Goal: Information Seeking & Learning: Learn about a topic

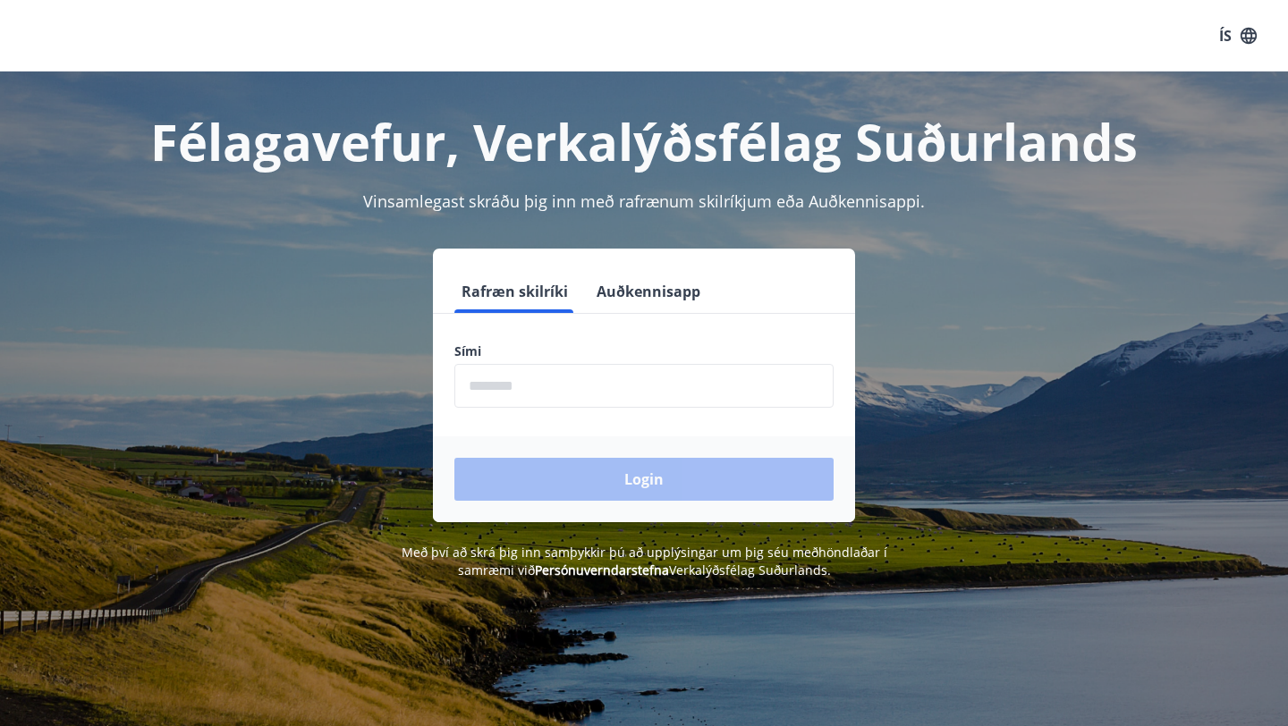
click at [537, 402] on input "phone" at bounding box center [643, 386] width 379 height 44
type input "********"
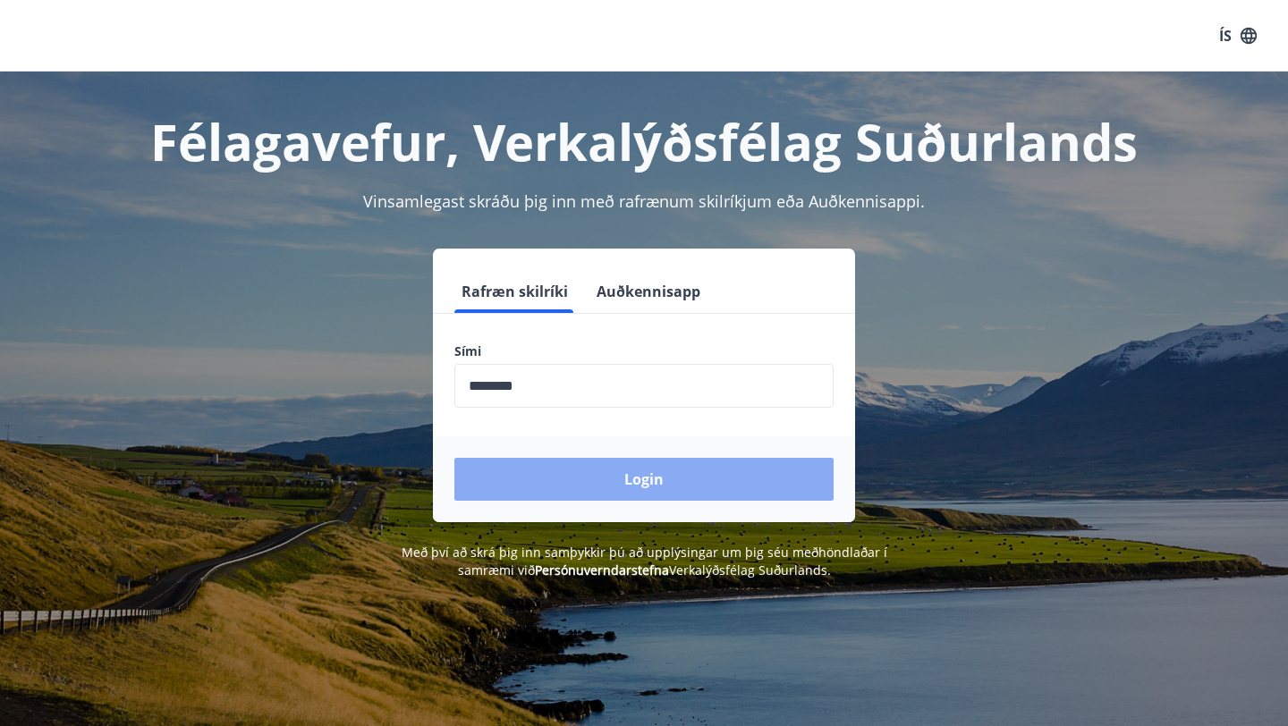
click at [596, 482] on button "Login" at bounding box center [643, 479] width 379 height 43
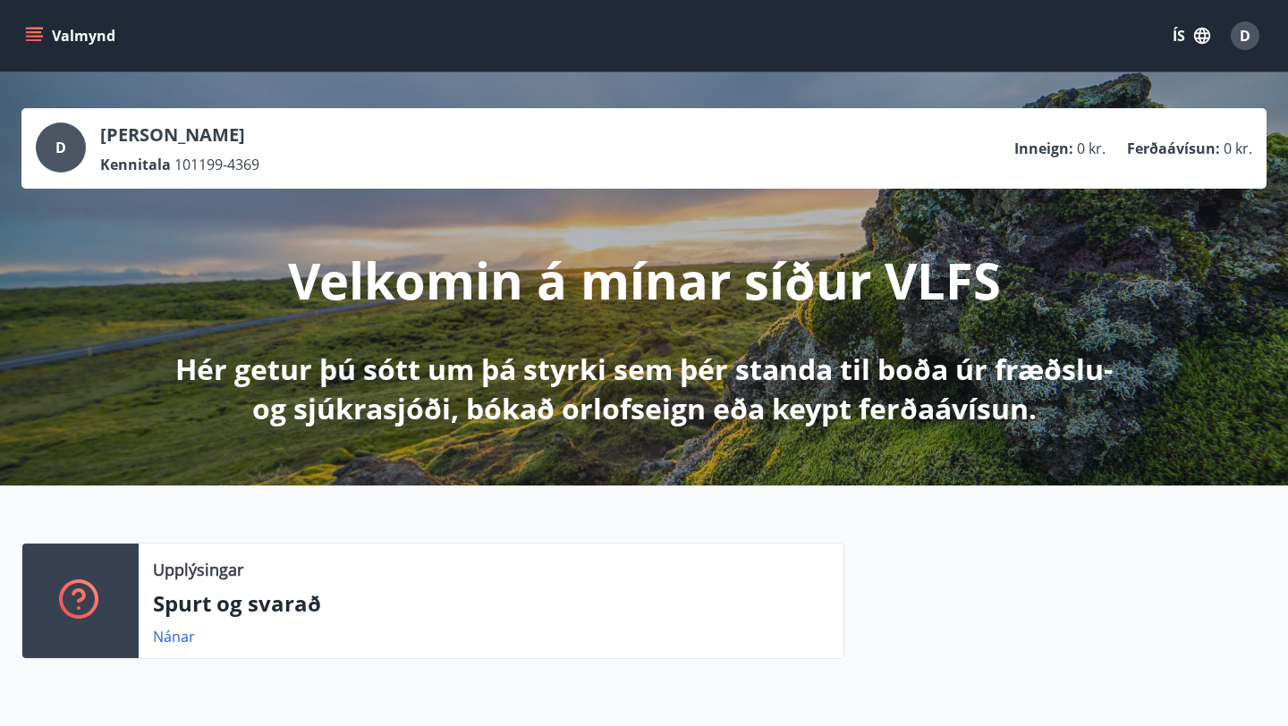
click at [1196, 38] on icon "button" at bounding box center [1202, 36] width 16 height 16
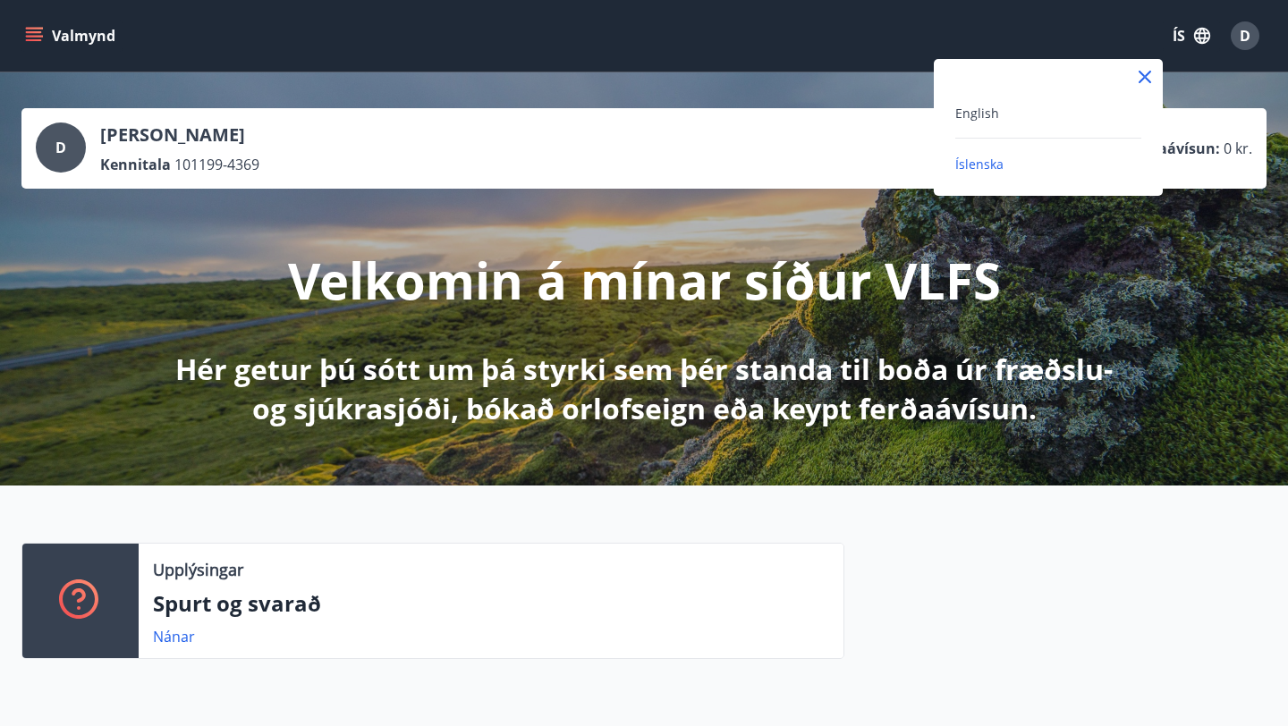
click at [1053, 107] on div "English" at bounding box center [1048, 112] width 186 height 21
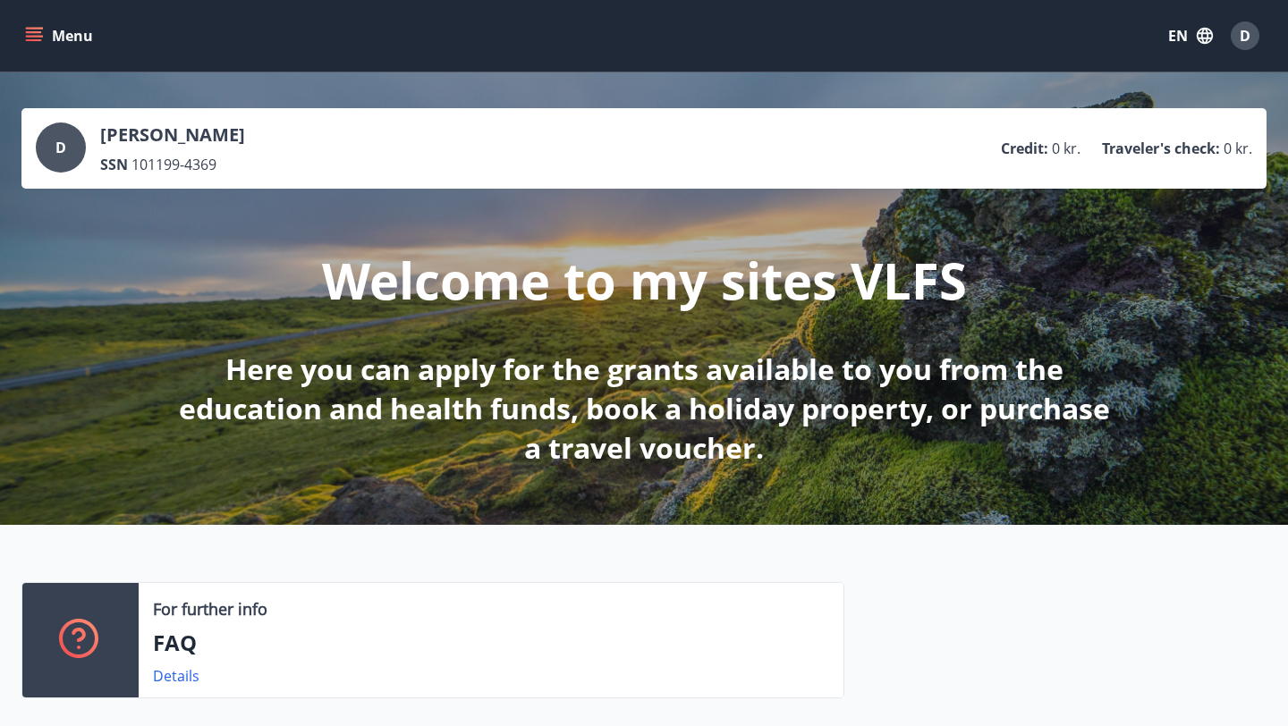
click at [1240, 35] on span "D" at bounding box center [1244, 36] width 11 height 20
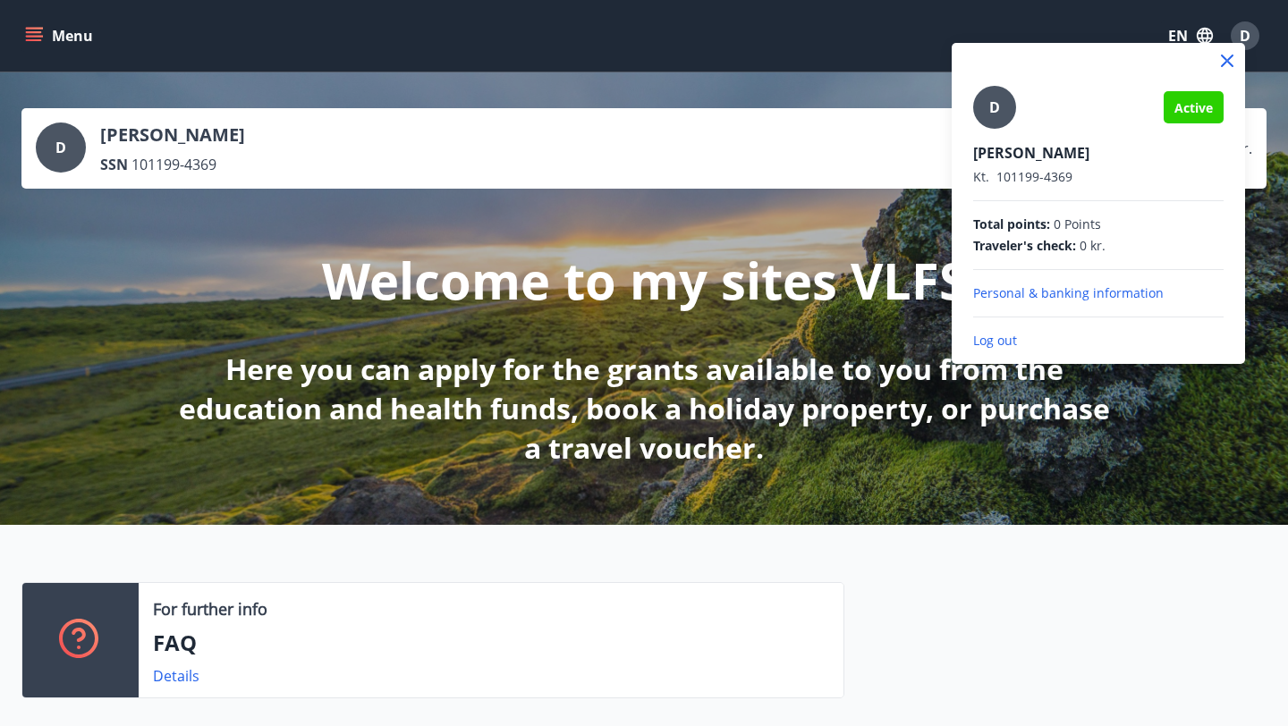
click at [922, 452] on div at bounding box center [644, 363] width 1288 height 726
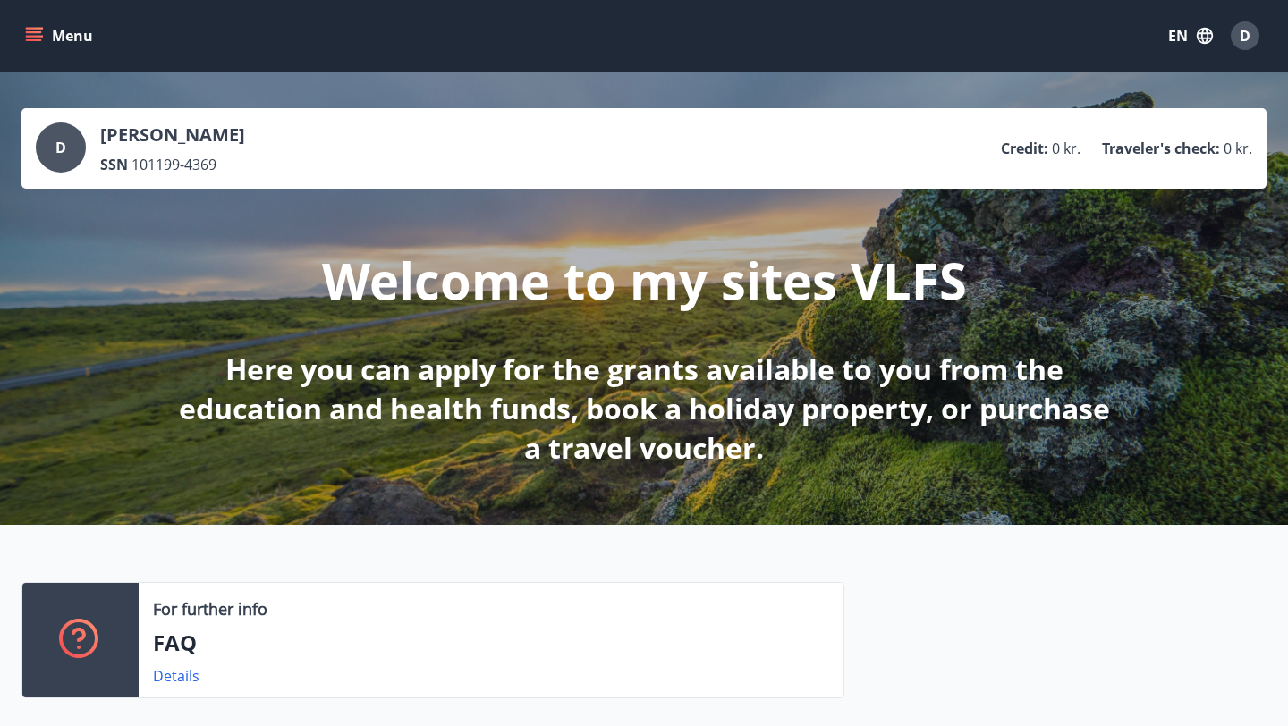
click at [43, 47] on button "Menu" at bounding box center [60, 36] width 79 height 32
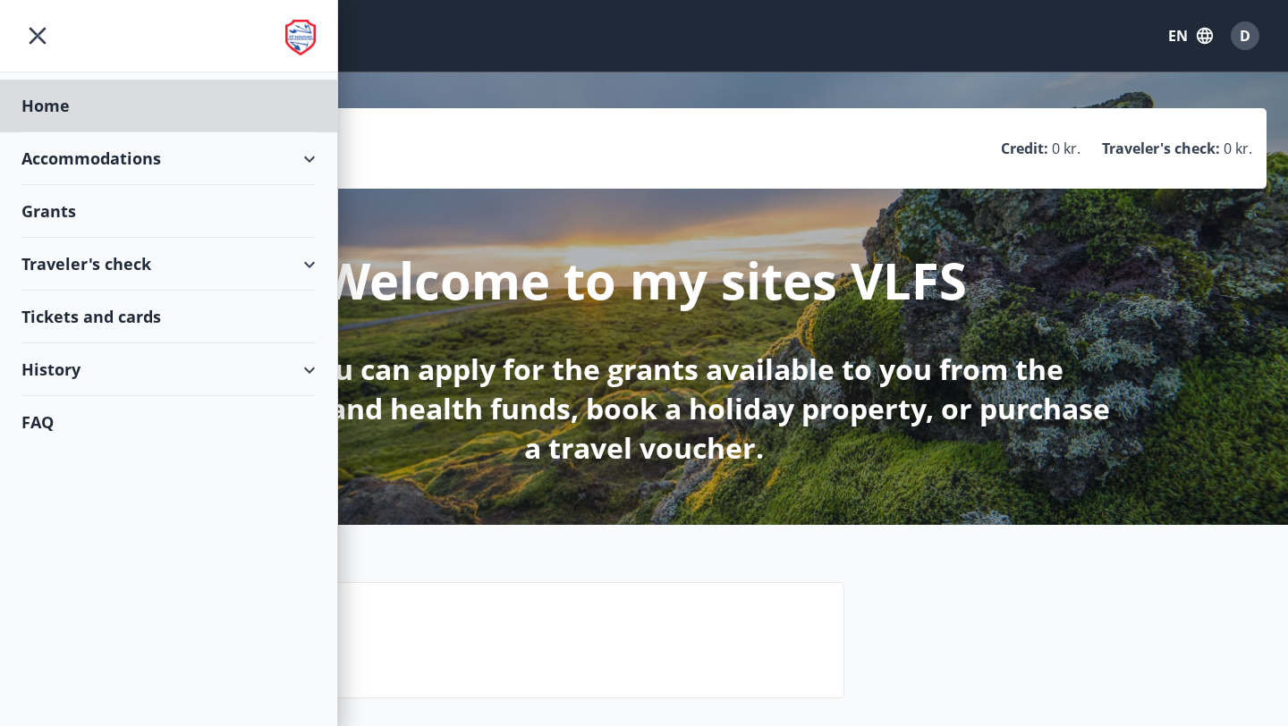
click at [50, 211] on div "Grants" at bounding box center [168, 211] width 294 height 53
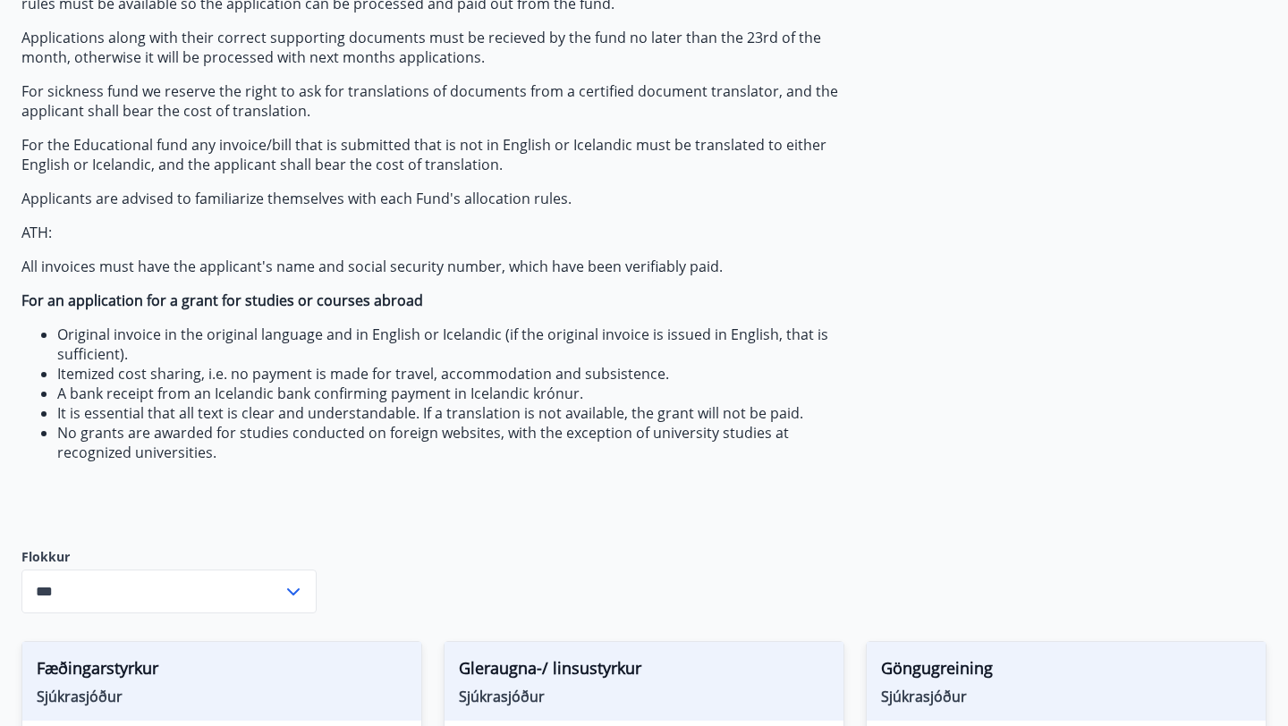
scroll to position [219, 0]
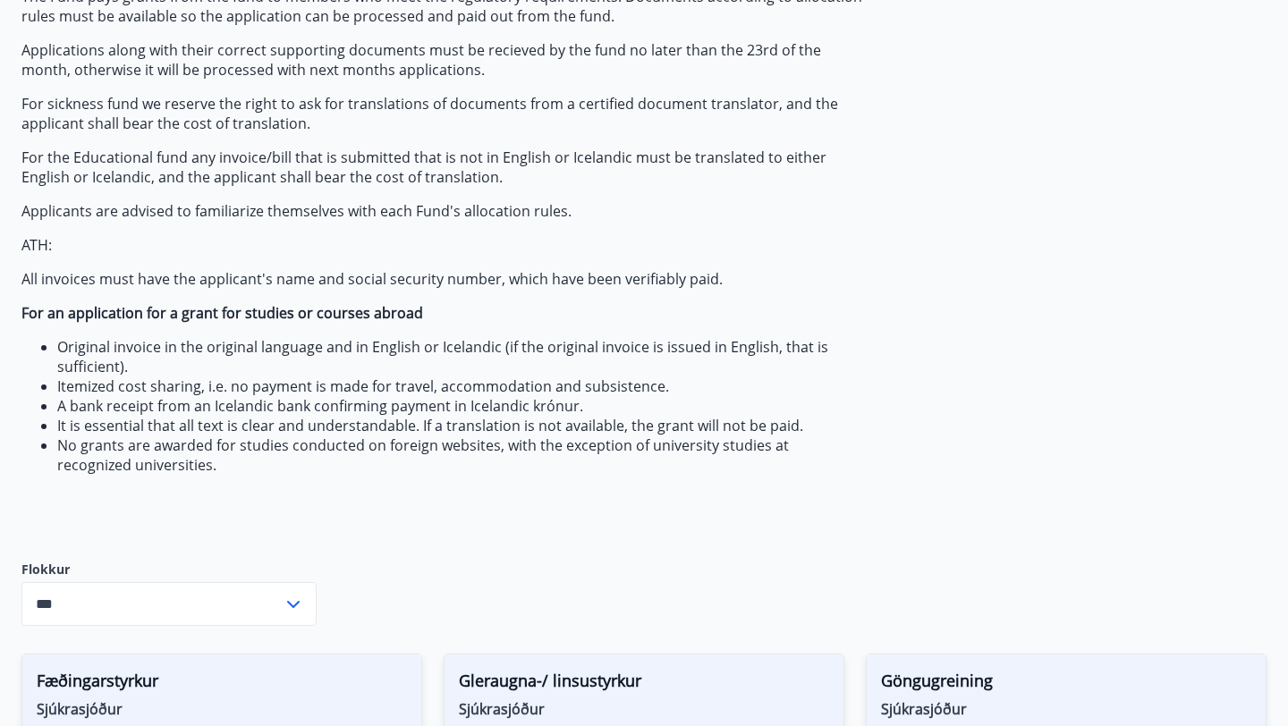
click at [196, 604] on input "***" at bounding box center [151, 604] width 261 height 44
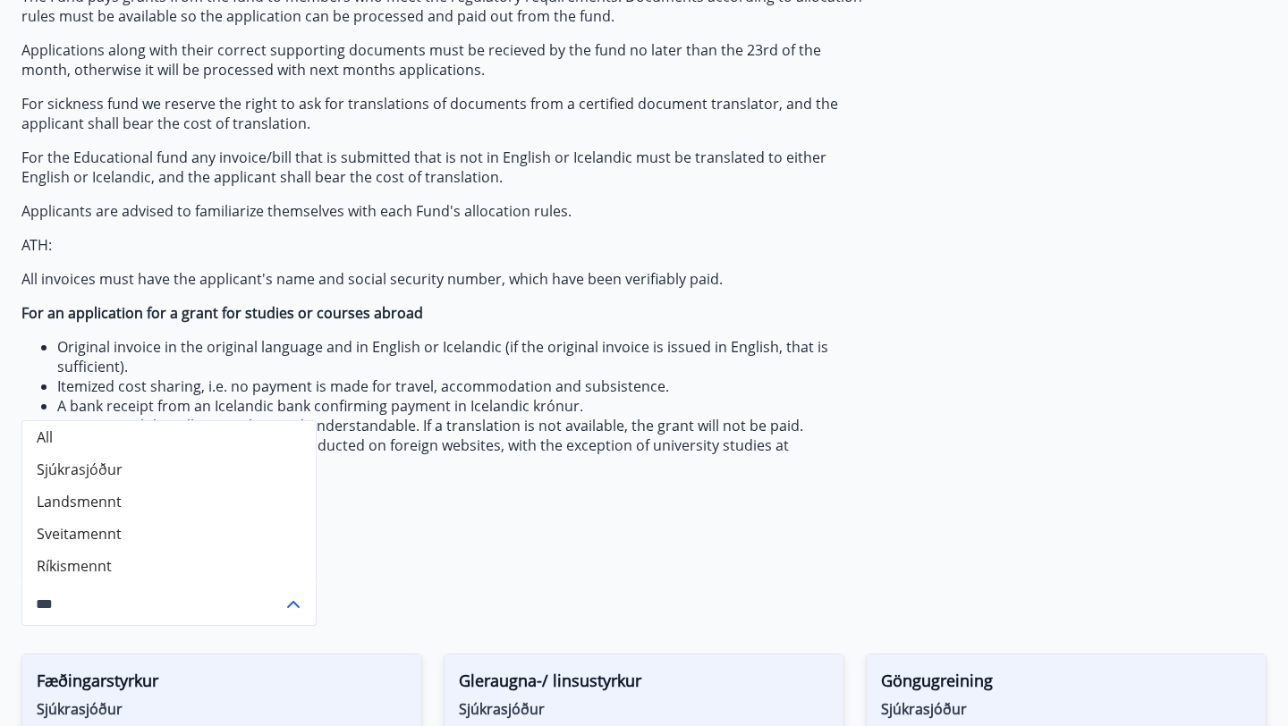
click at [69, 510] on li "Landsmennt" at bounding box center [168, 502] width 293 height 32
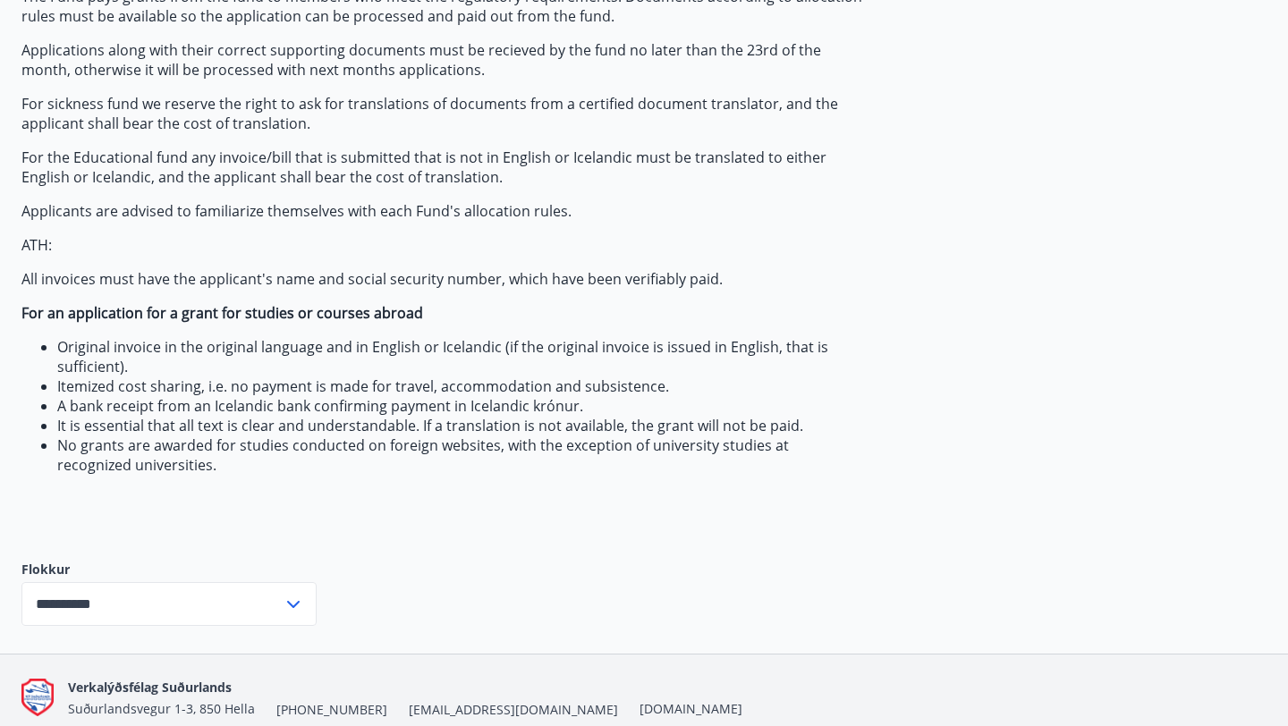
scroll to position [297, 0]
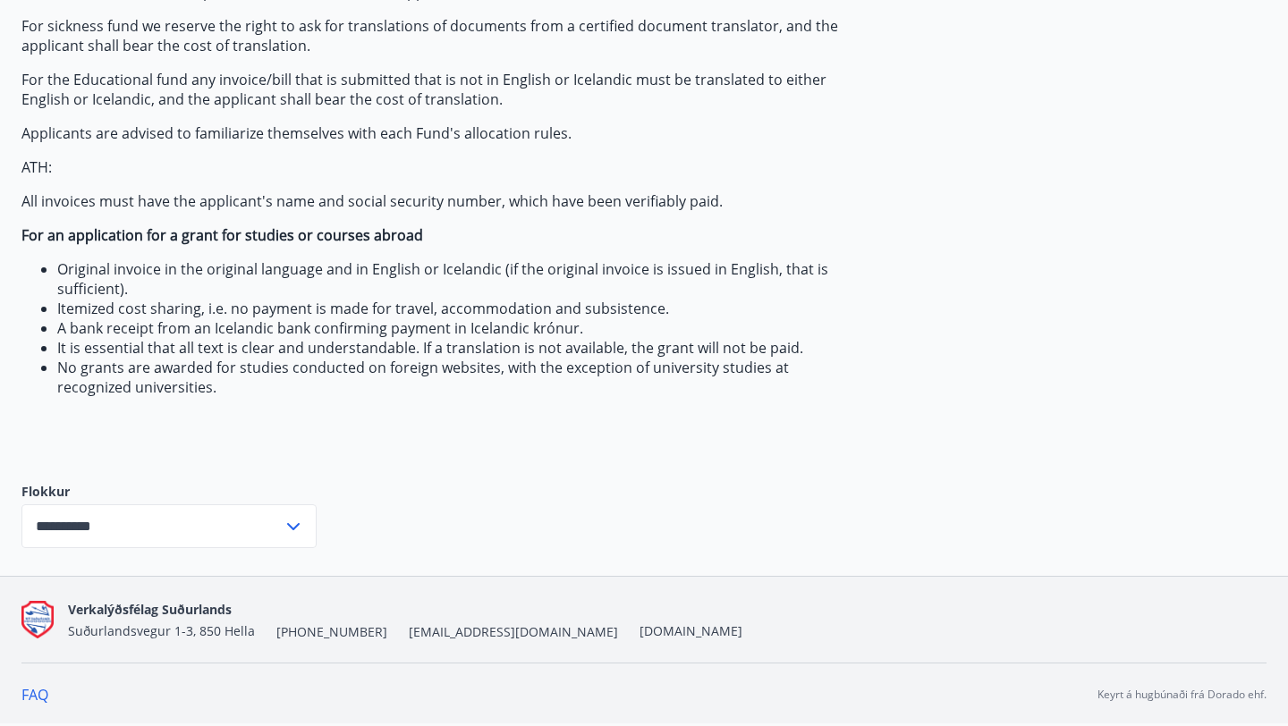
click at [200, 498] on label "Flokkur" at bounding box center [168, 492] width 295 height 18
click at [191, 526] on input "**********" at bounding box center [151, 526] width 261 height 44
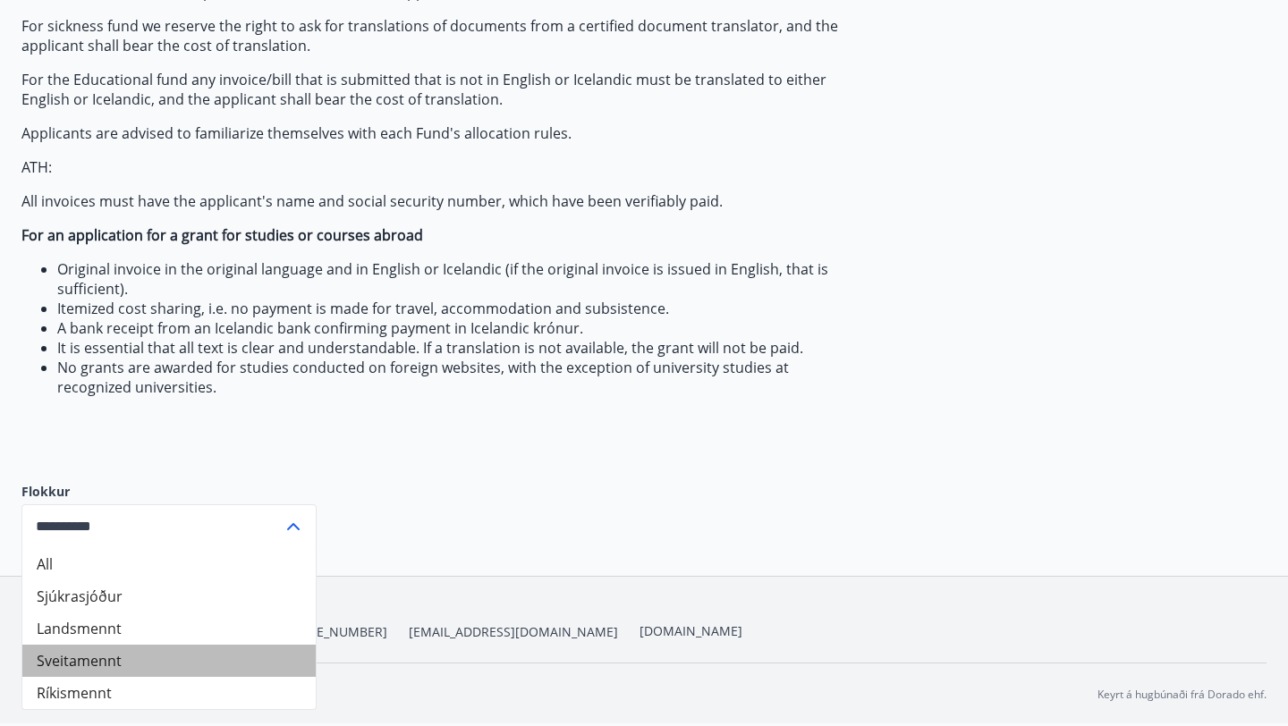
click at [116, 660] on li "Sveitamennt" at bounding box center [168, 661] width 293 height 32
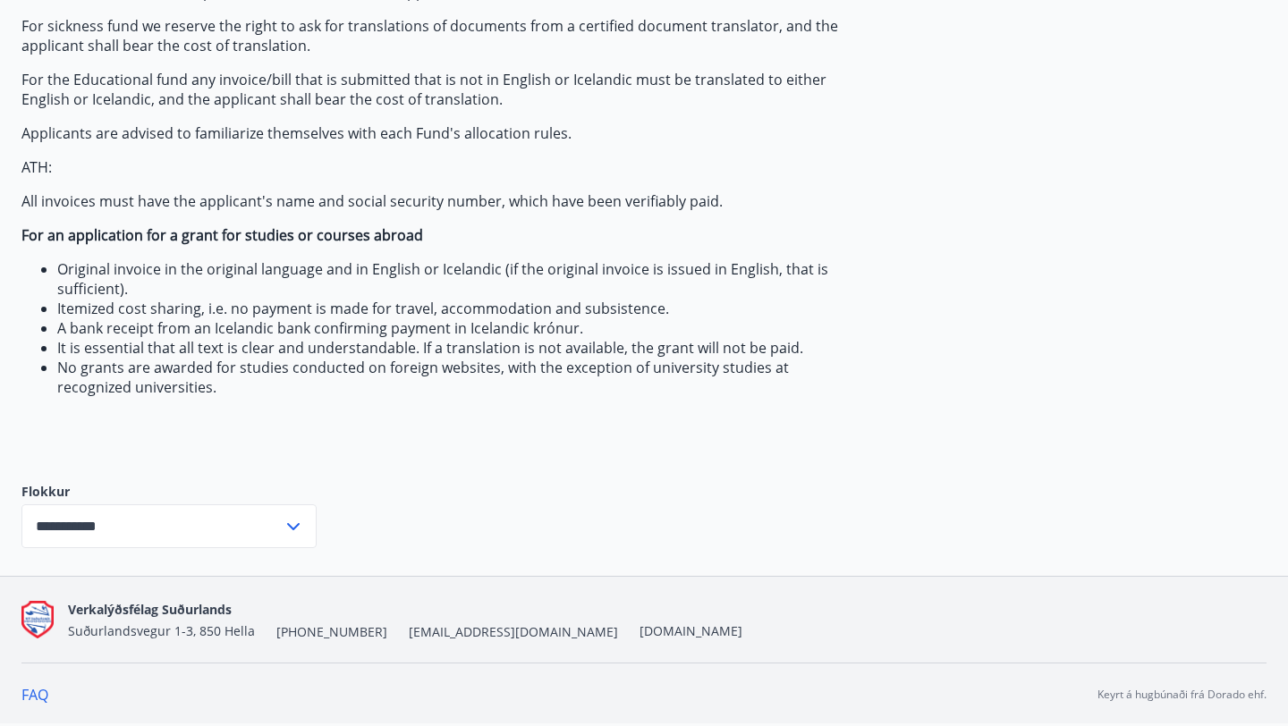
click at [203, 495] on label "Flokkur" at bounding box center [168, 492] width 295 height 18
click at [199, 516] on input "**********" at bounding box center [151, 526] width 261 height 44
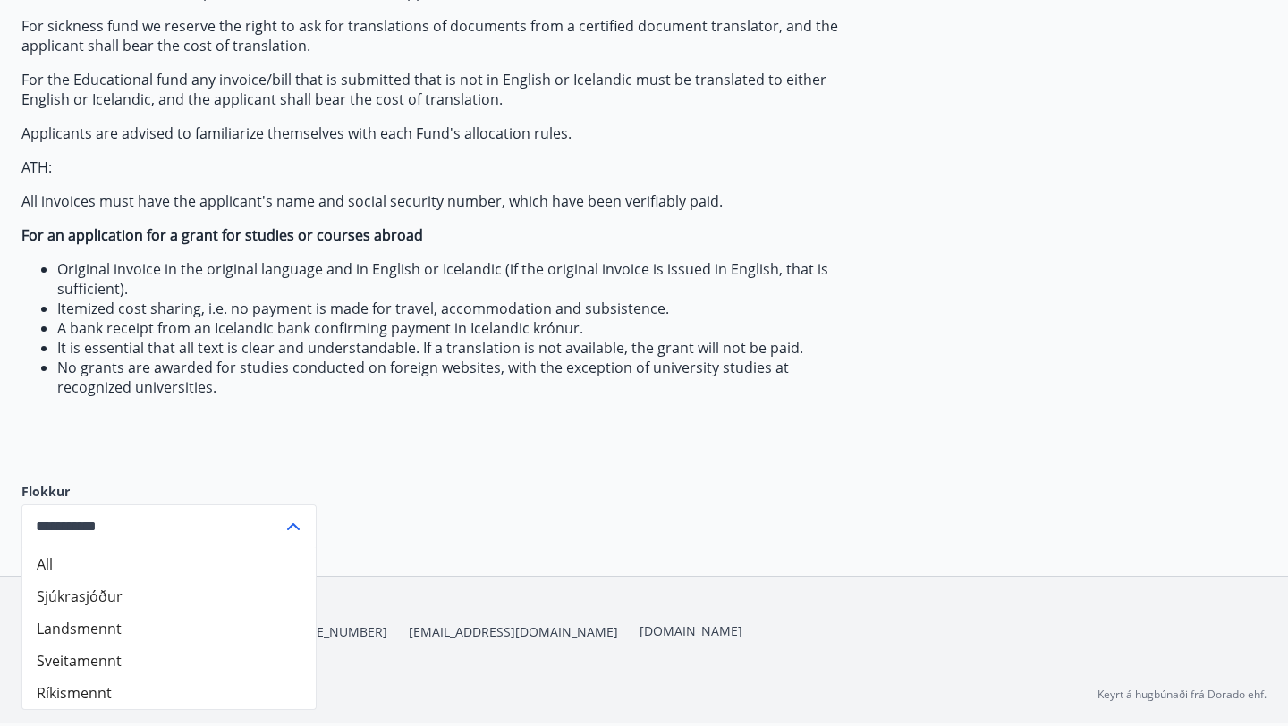
click at [150, 661] on li "Sveitamennt" at bounding box center [168, 661] width 293 height 32
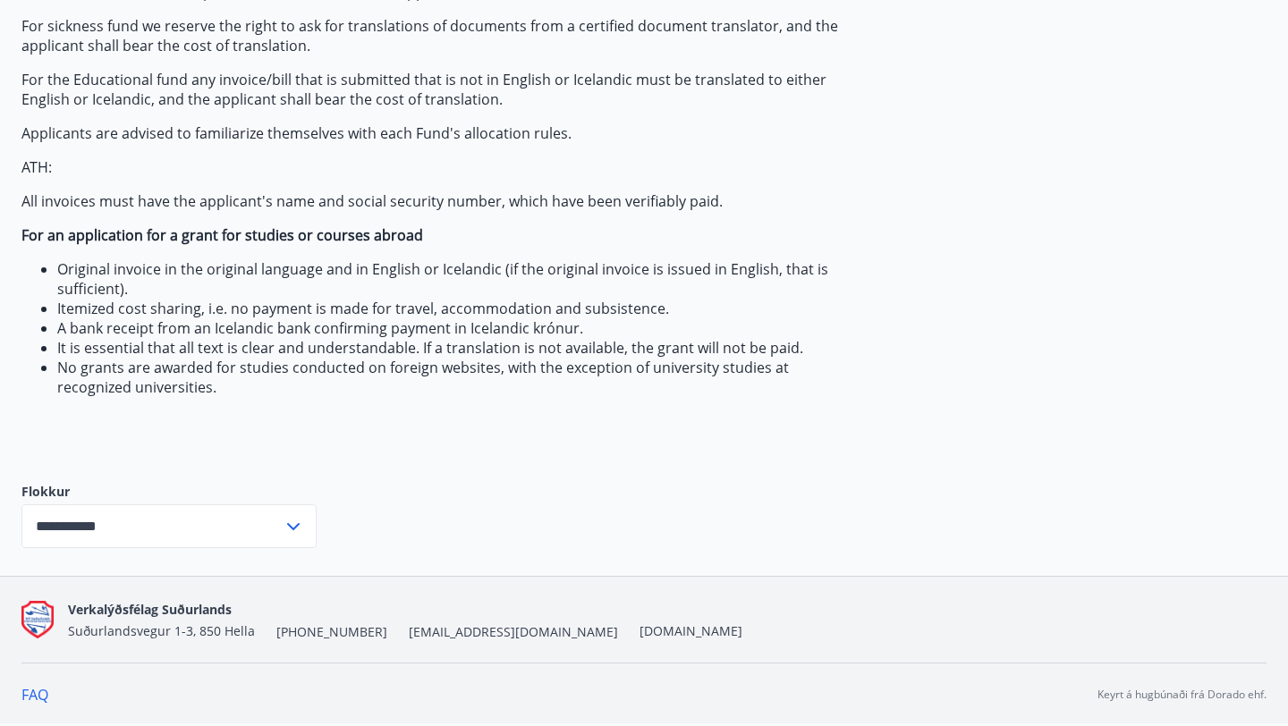
click at [192, 520] on input "**********" at bounding box center [151, 526] width 261 height 44
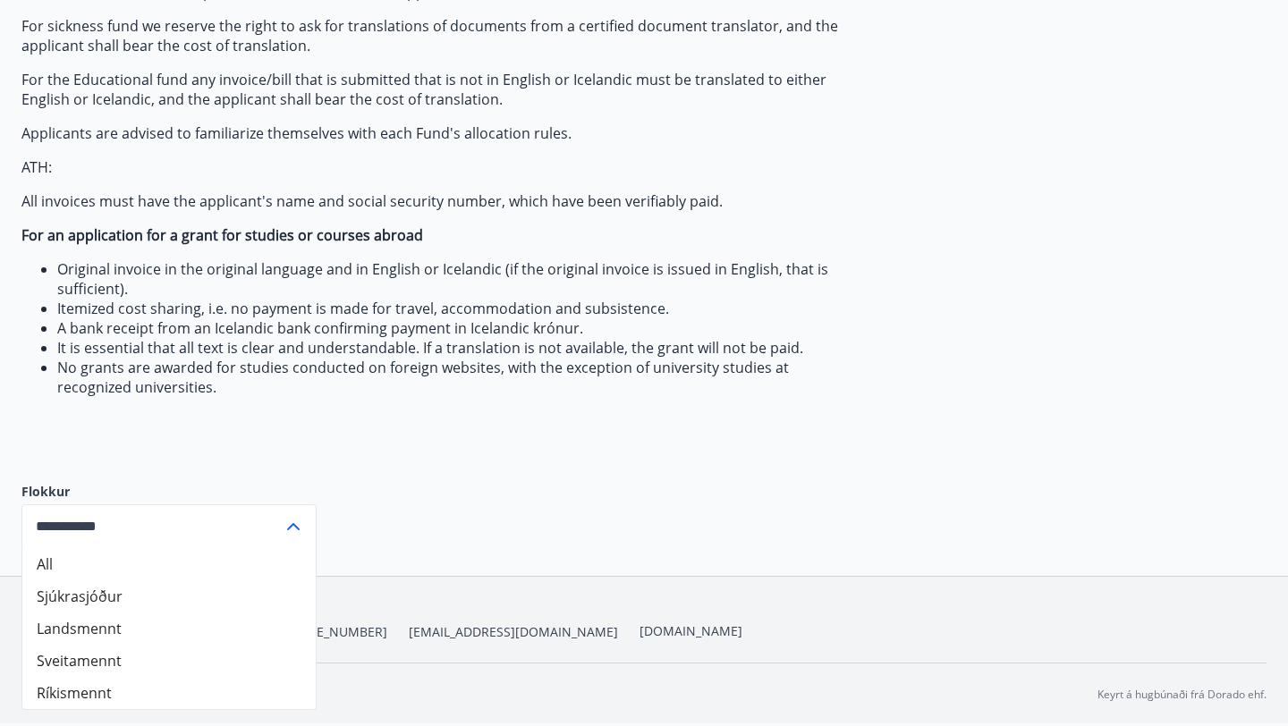
click at [131, 687] on li "Ríkismennt" at bounding box center [168, 693] width 293 height 32
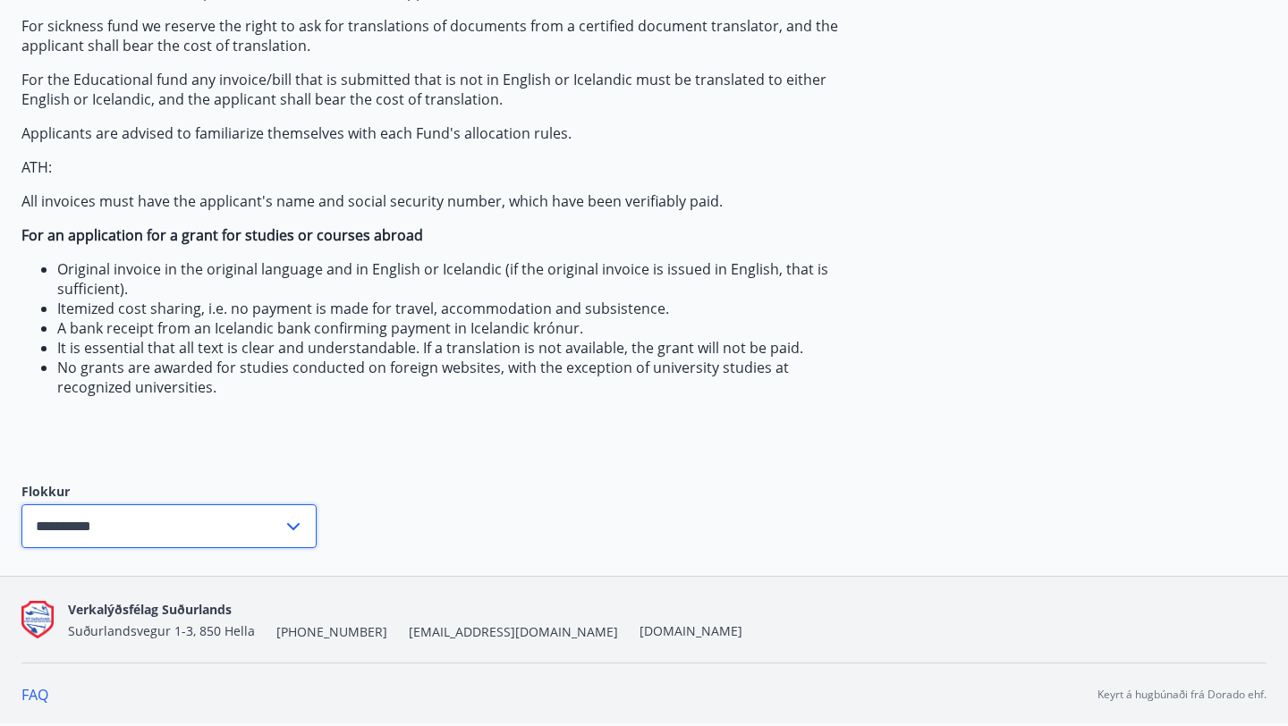
click at [193, 522] on input "**********" at bounding box center [151, 526] width 261 height 44
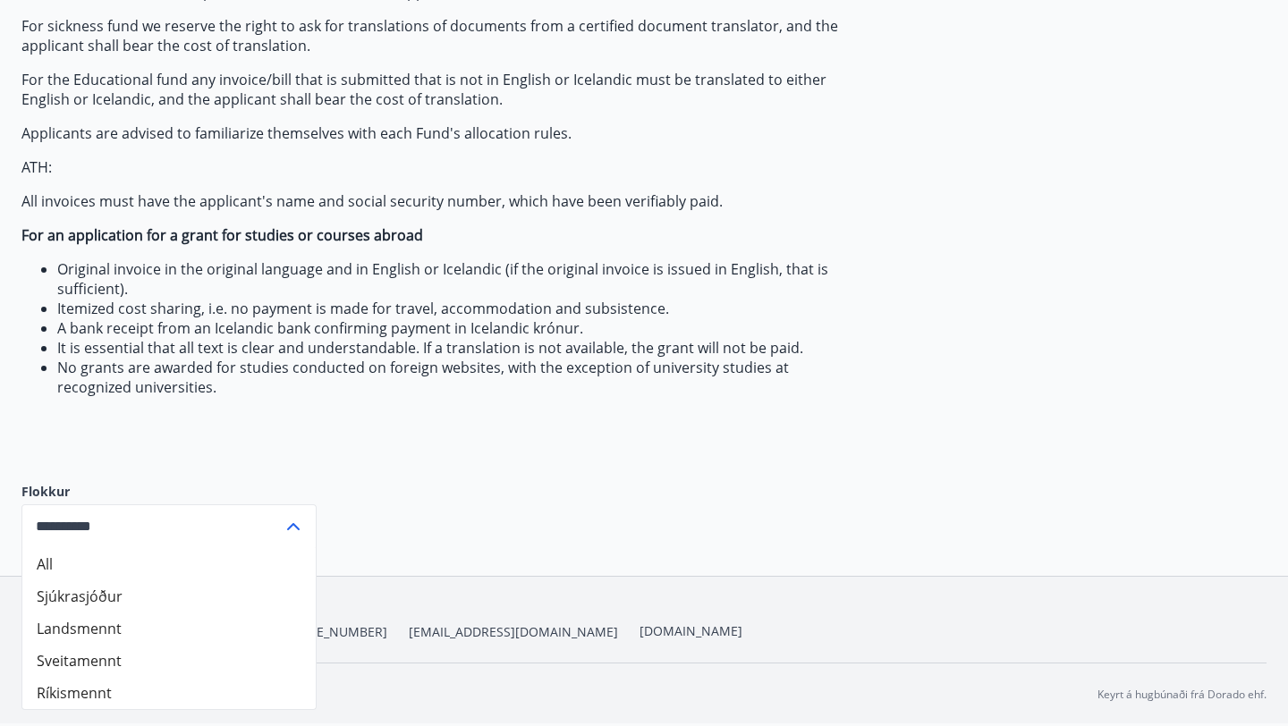
click at [171, 557] on li "All" at bounding box center [168, 564] width 293 height 32
type input "***"
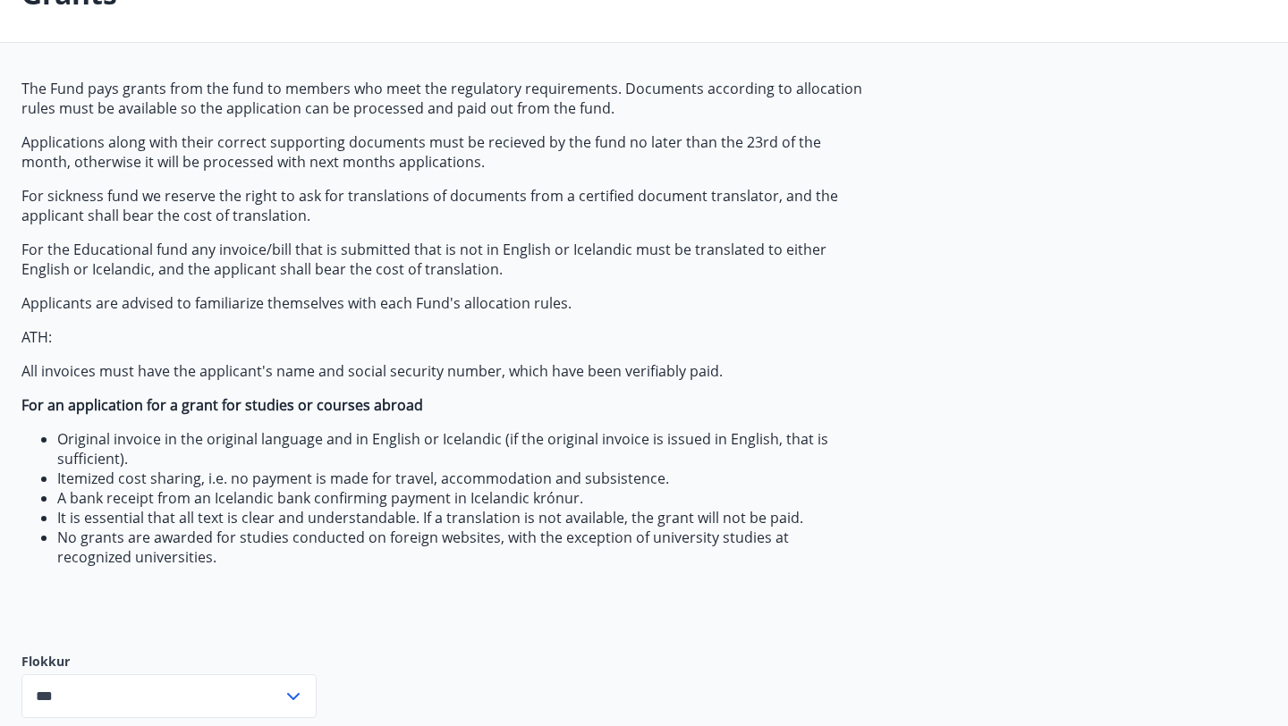
scroll to position [0, 0]
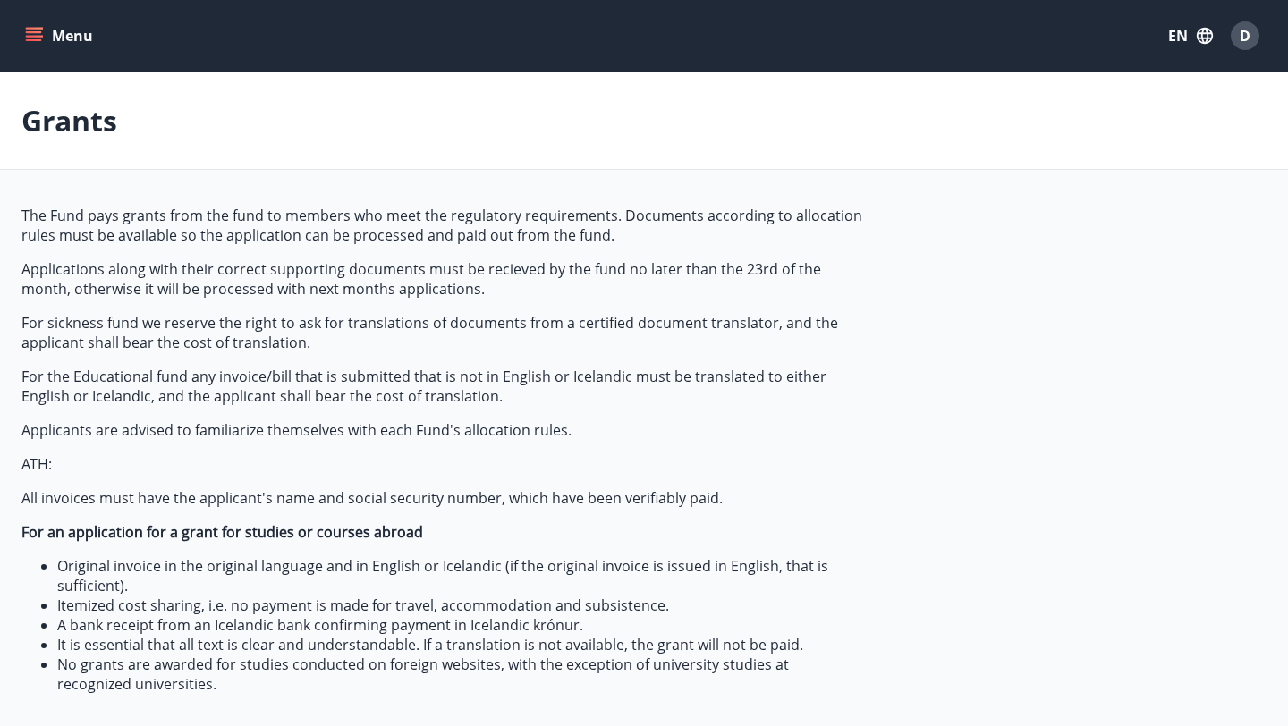
click at [36, 21] on button "Menu" at bounding box center [60, 36] width 79 height 32
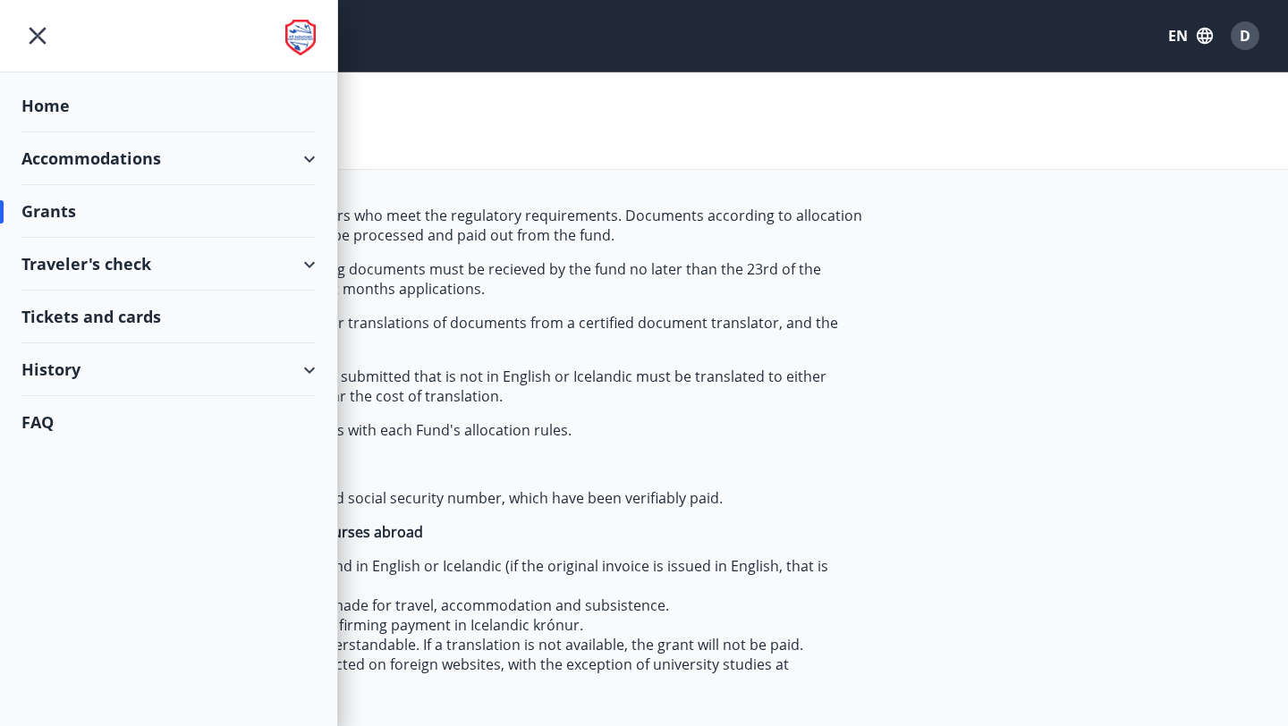
click at [106, 383] on div "History" at bounding box center [168, 369] width 294 height 53
click at [72, 603] on div "Grant history" at bounding box center [169, 603] width 266 height 38
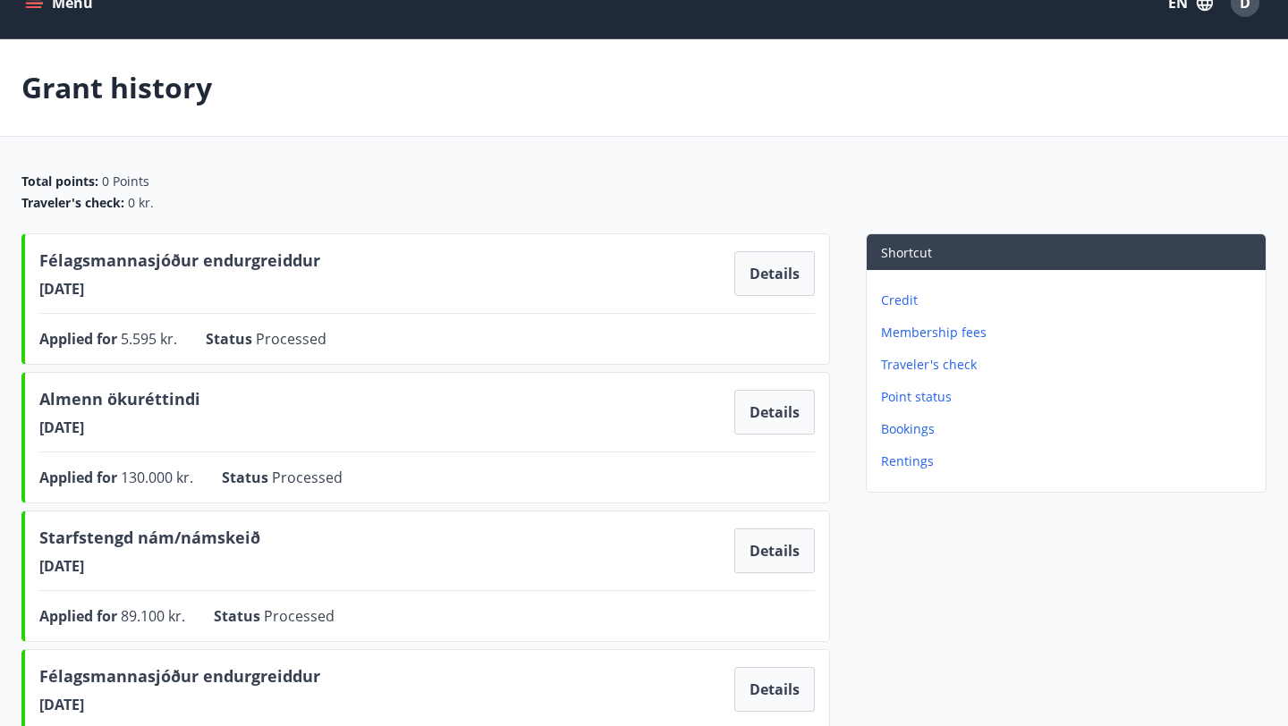
scroll to position [30, 0]
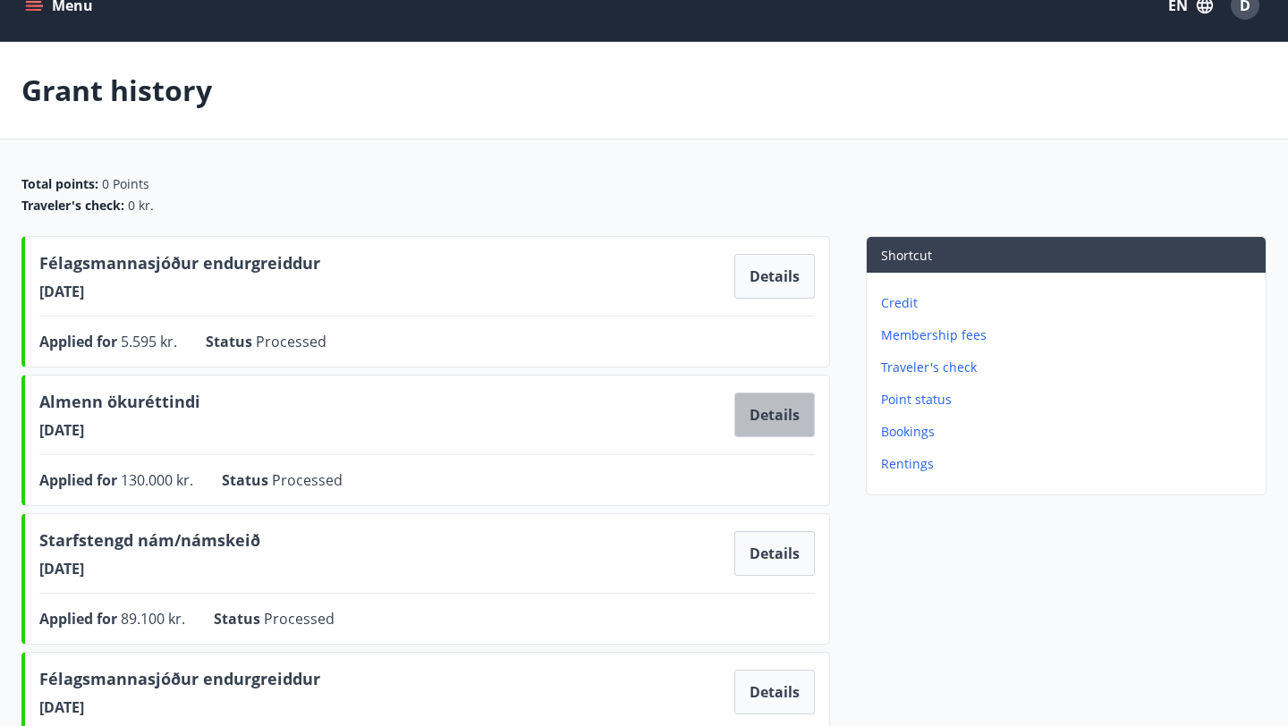
click at [786, 421] on button "Details" at bounding box center [774, 415] width 80 height 45
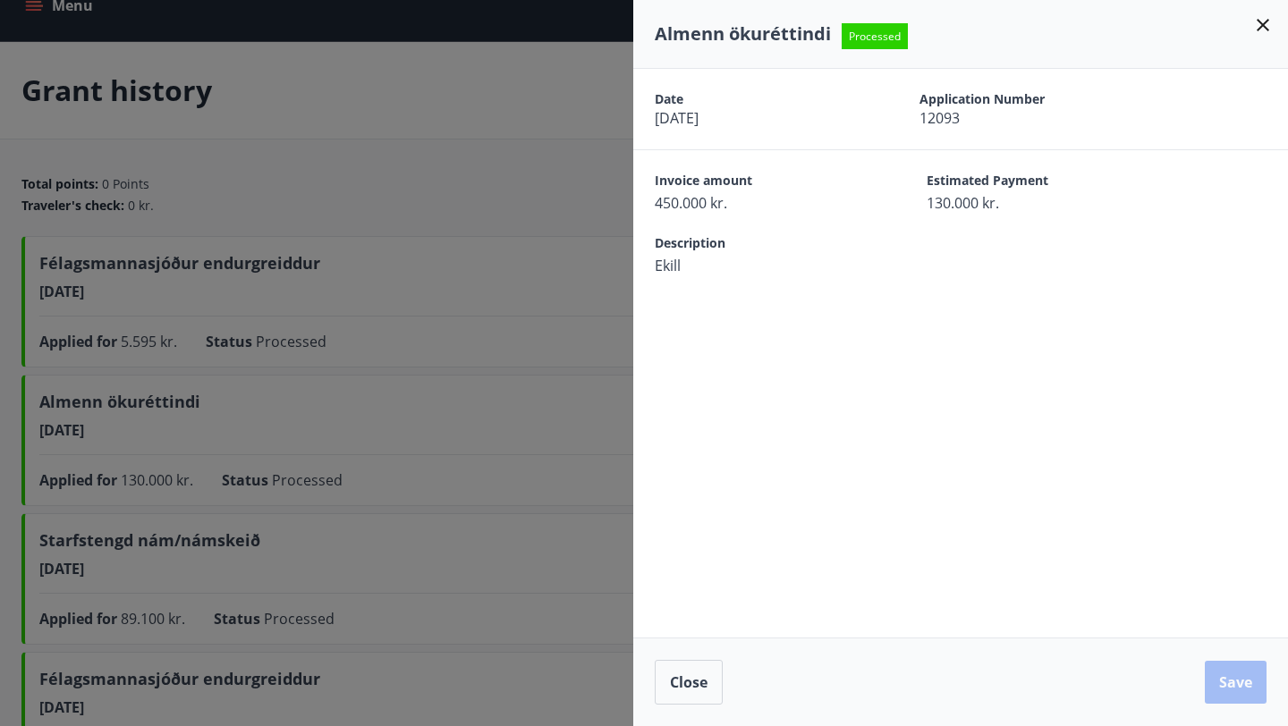
click at [1264, 21] on icon at bounding box center [1262, 25] width 13 height 13
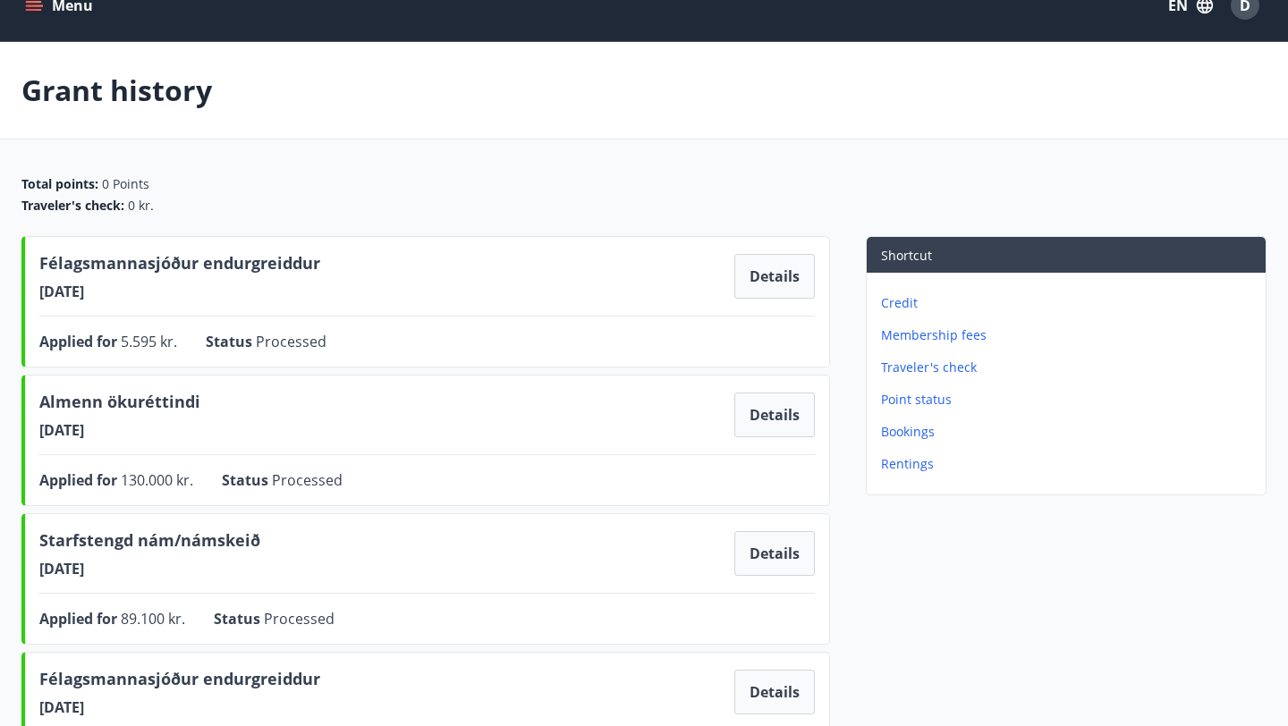
click at [905, 307] on p "Credit" at bounding box center [1069, 303] width 377 height 18
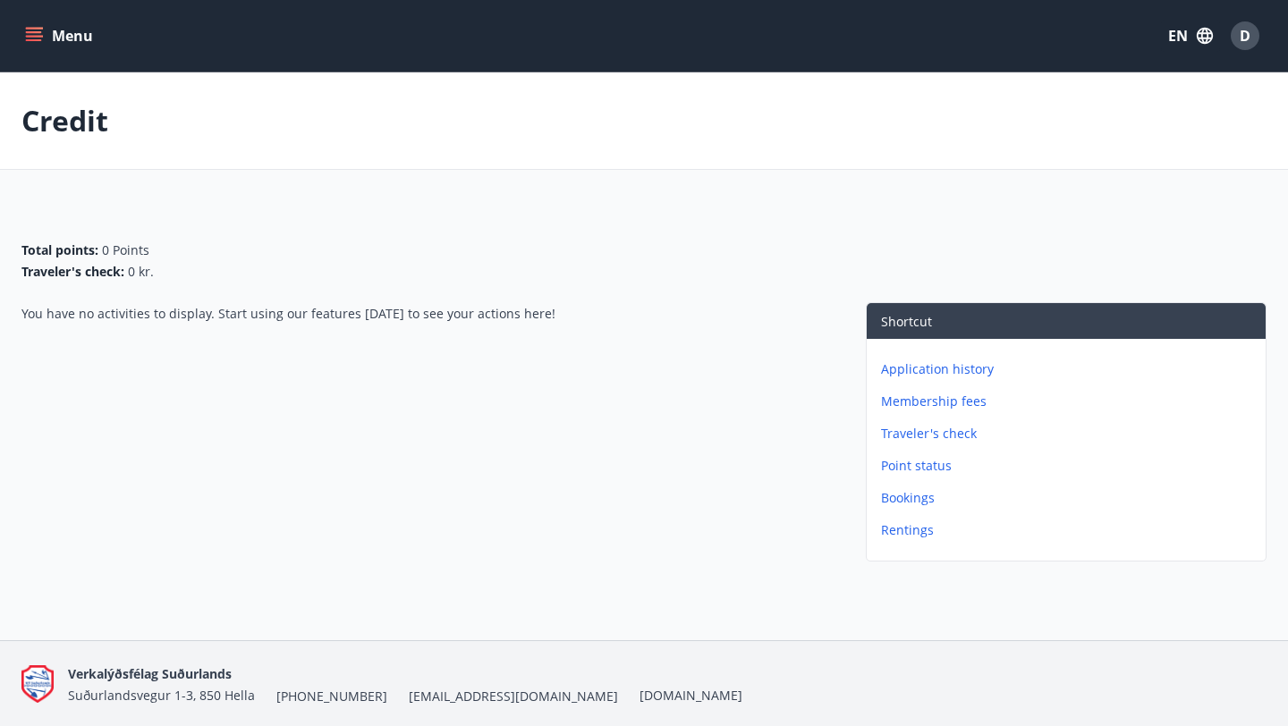
click at [41, 38] on icon "menu" at bounding box center [34, 36] width 18 height 18
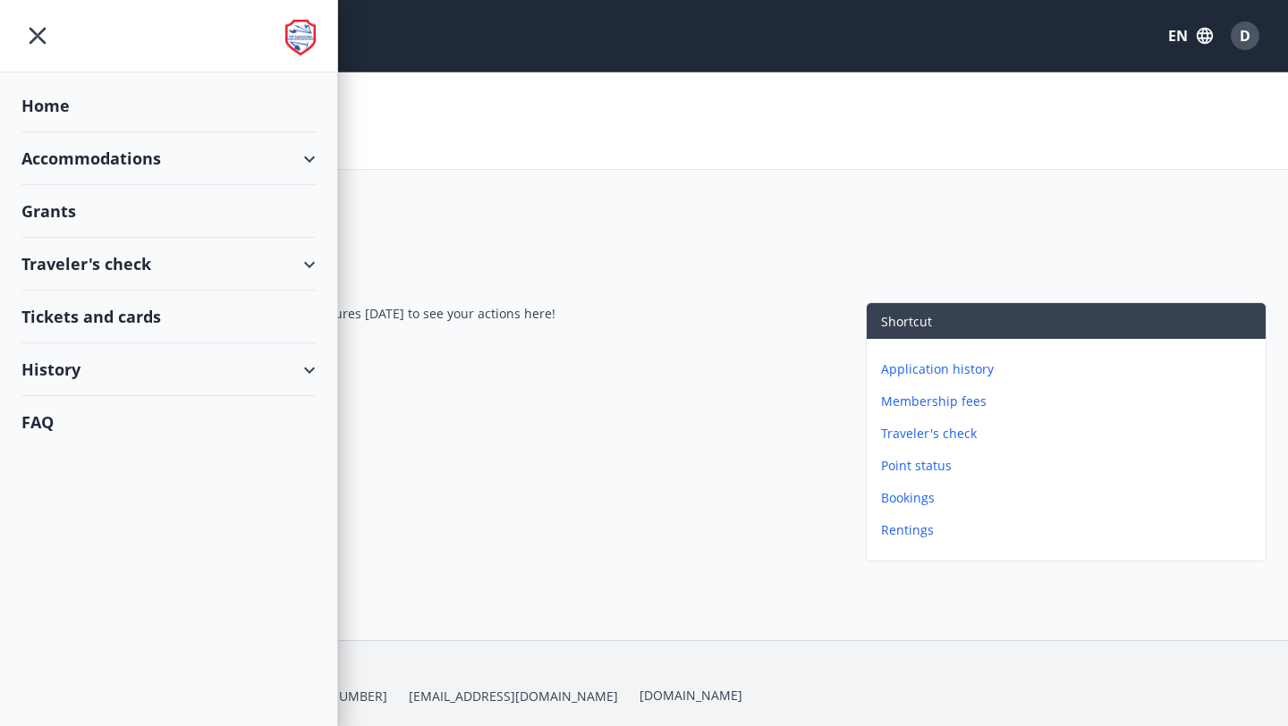
click at [66, 221] on div "Grants" at bounding box center [168, 211] width 294 height 53
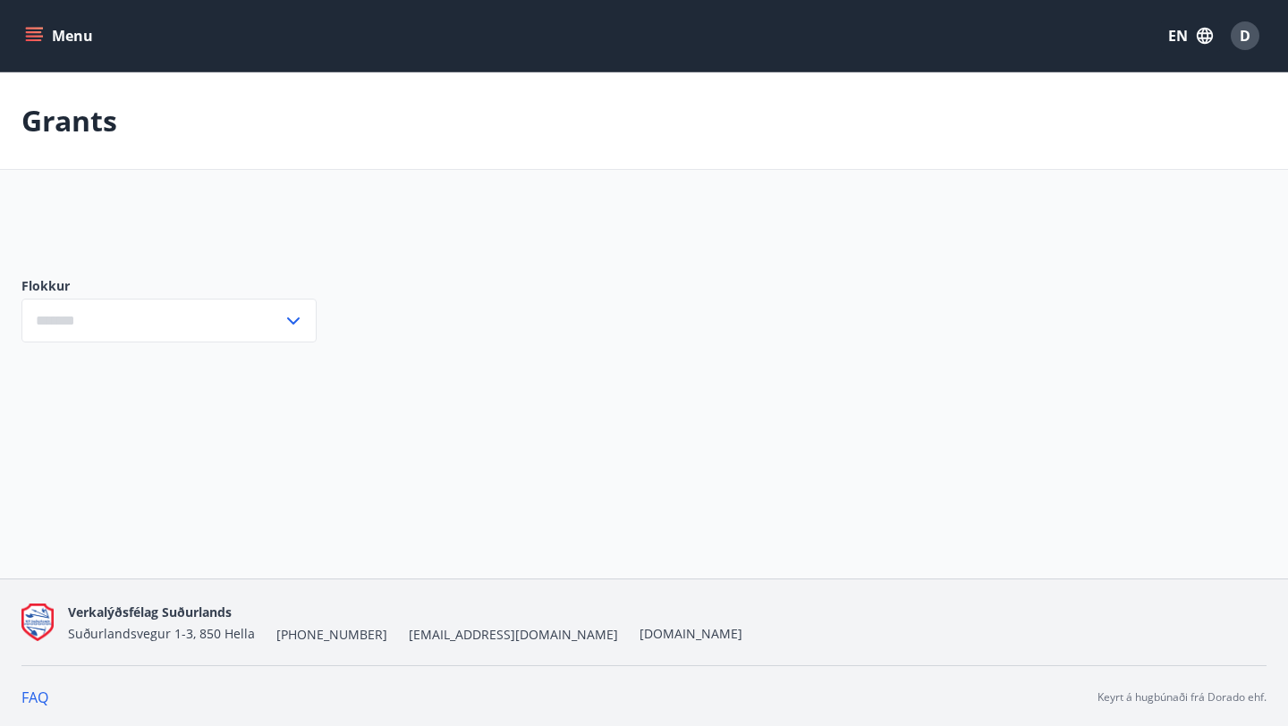
type input "***"
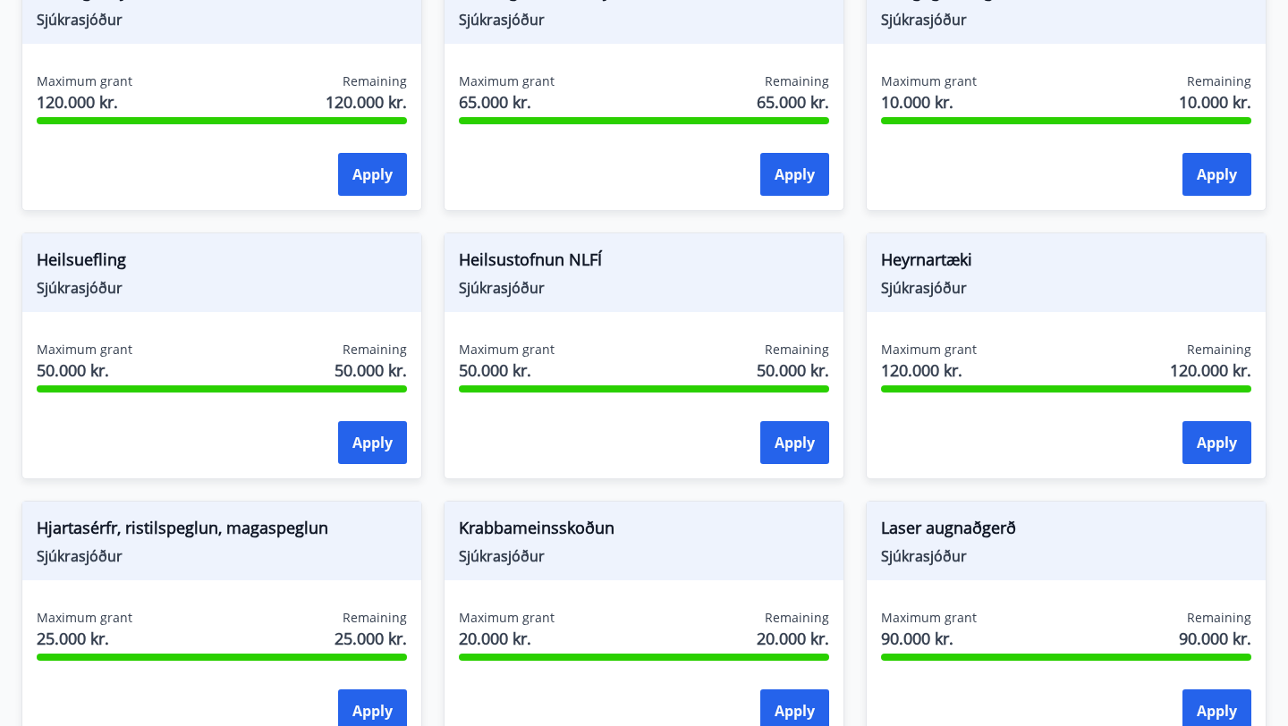
scroll to position [865, 0]
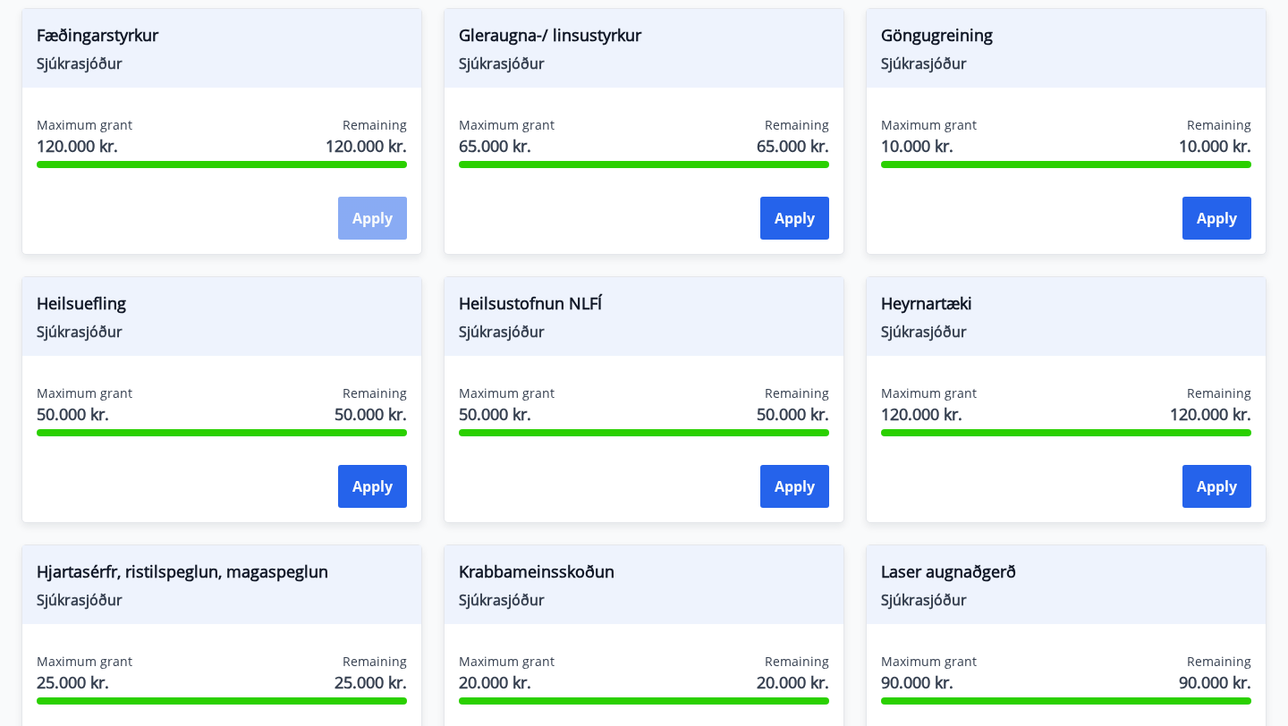
click at [375, 225] on button "Apply" at bounding box center [372, 218] width 69 height 43
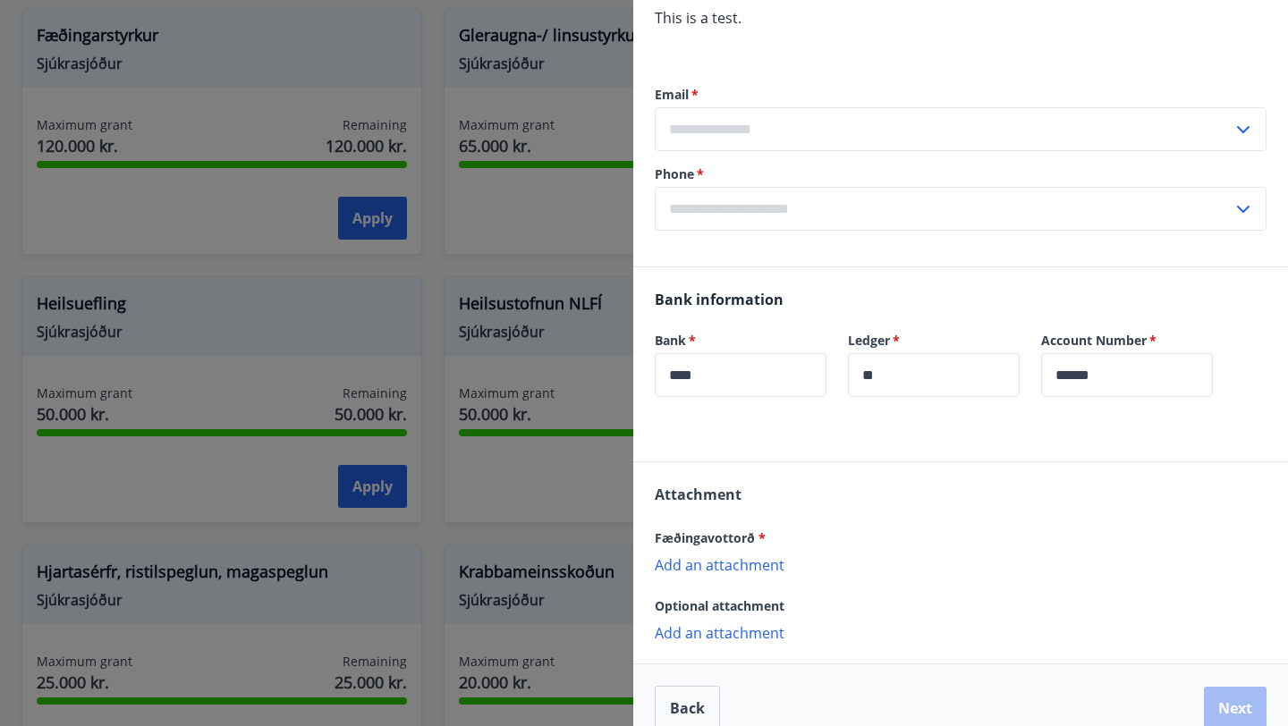
scroll to position [422, 0]
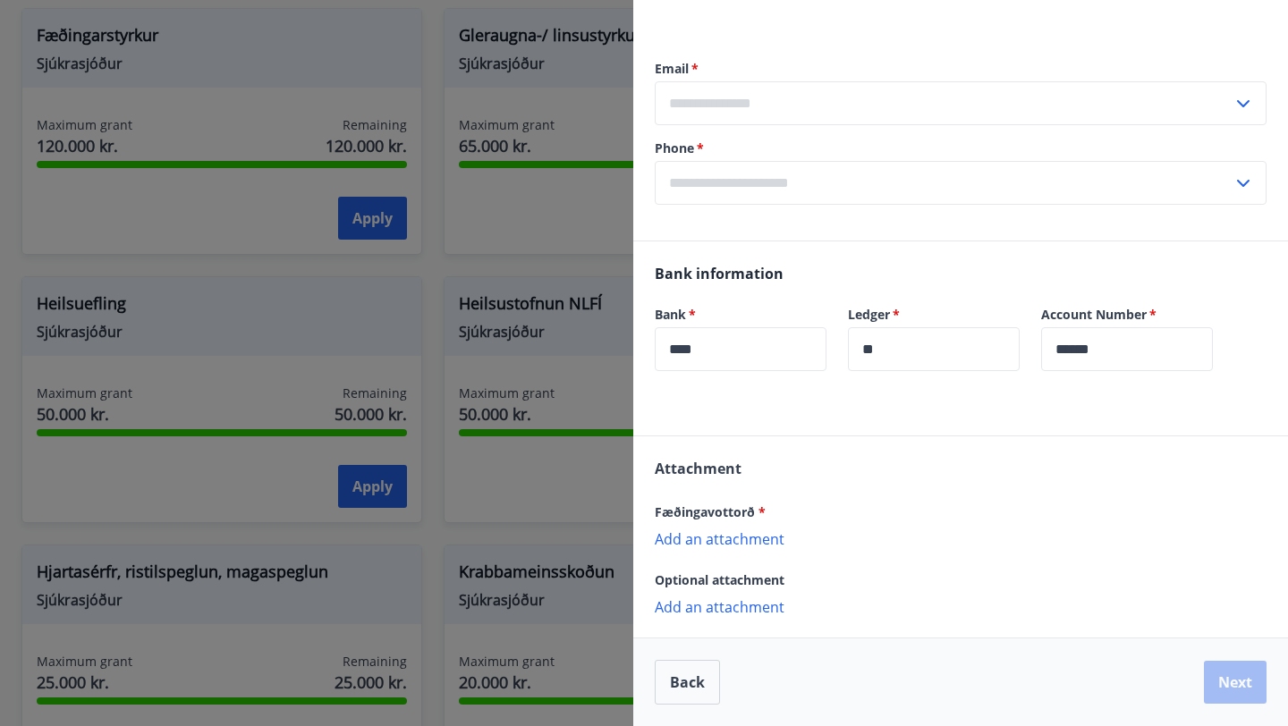
click at [532, 214] on div at bounding box center [644, 363] width 1288 height 726
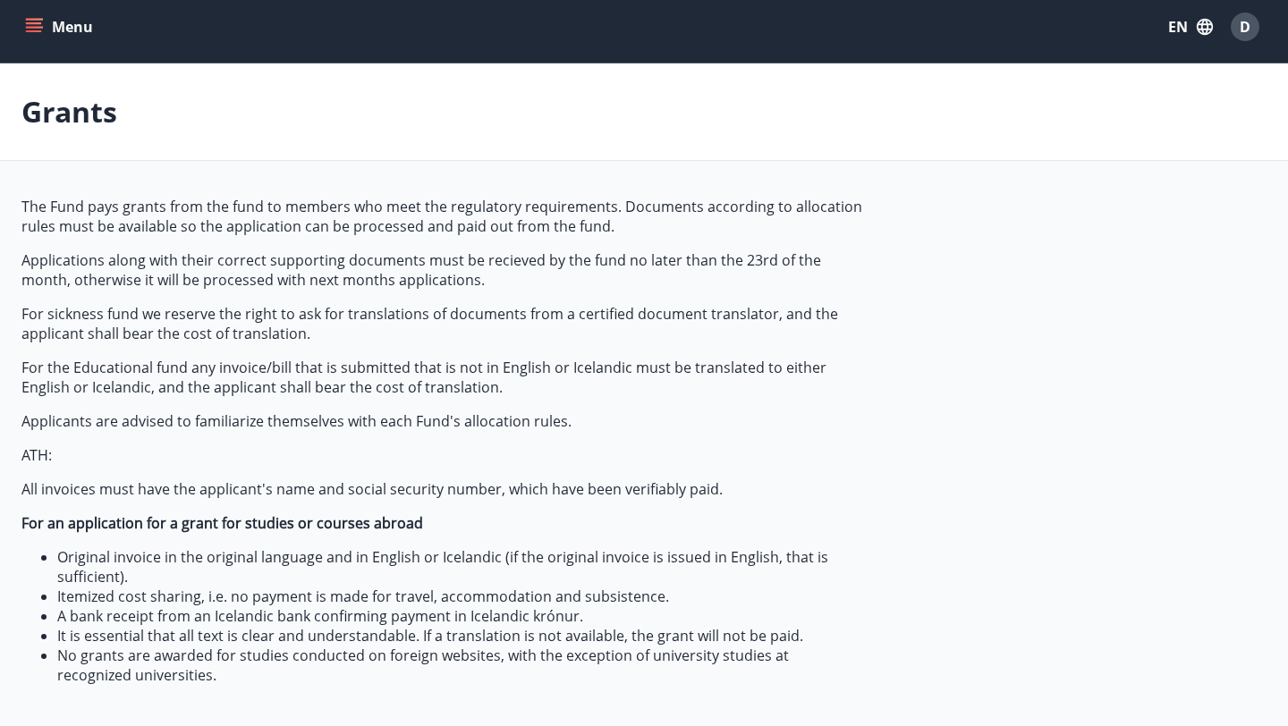
scroll to position [0, 0]
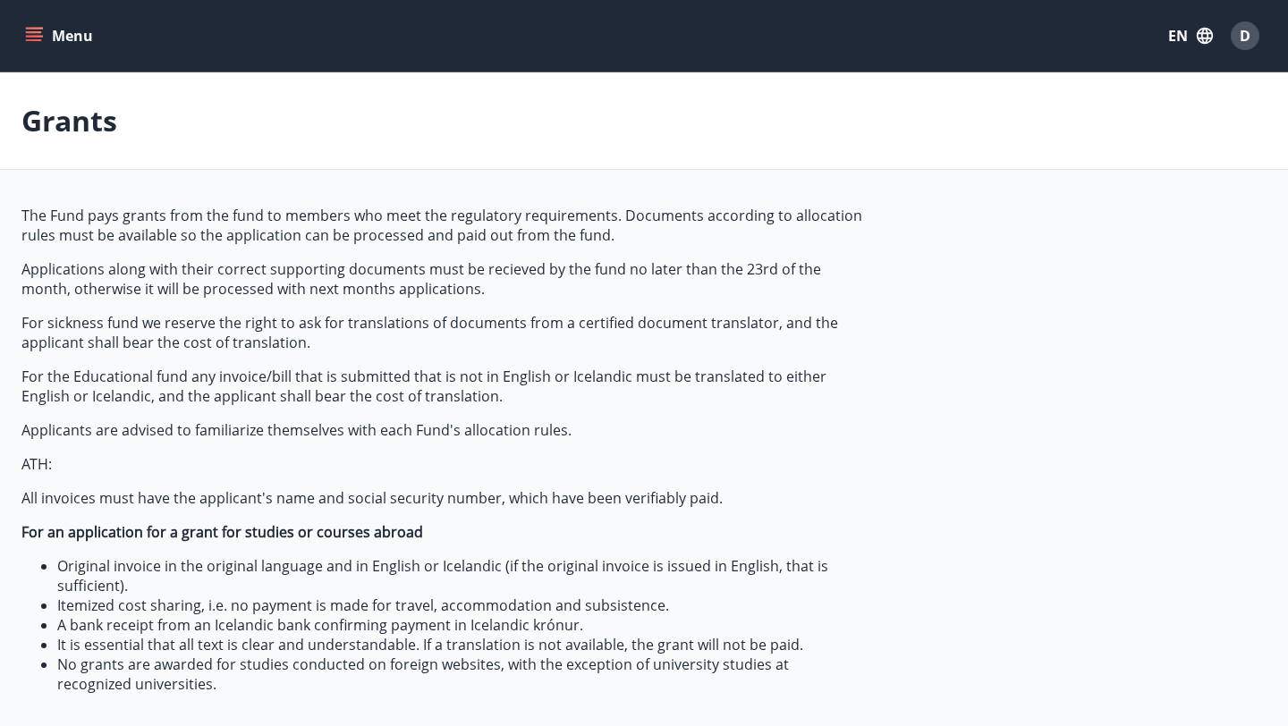
click at [35, 34] on icon "menu" at bounding box center [34, 36] width 18 height 18
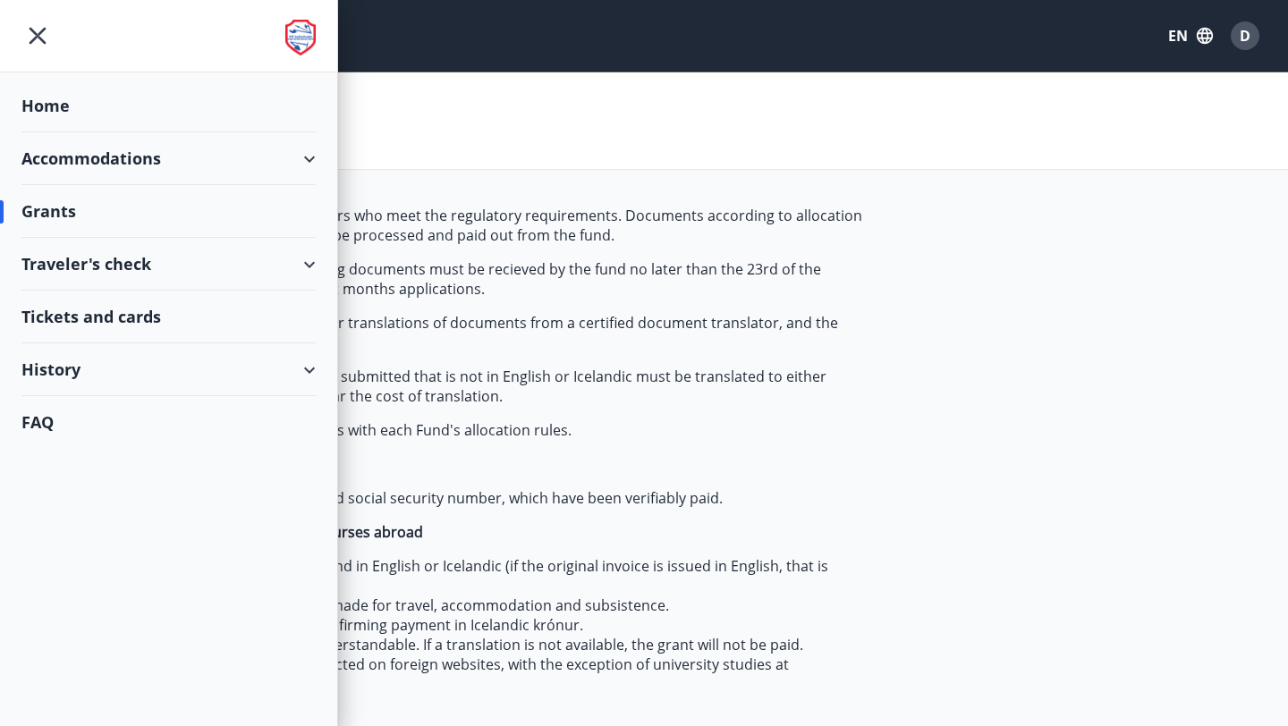
click at [55, 97] on div "Home" at bounding box center [168, 106] width 294 height 53
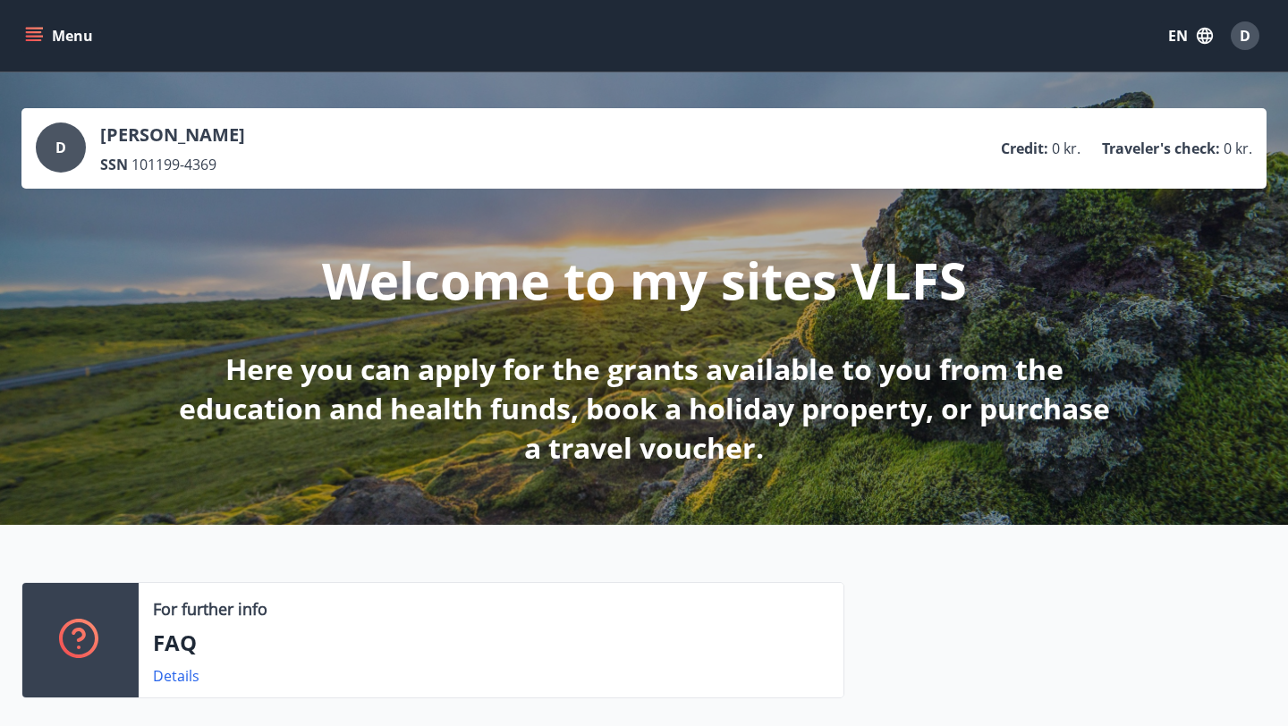
click at [1156, 159] on ul "Credit : 0 kr. Traveler's check : 0 kr." at bounding box center [1126, 148] width 251 height 34
click at [1244, 30] on span "D" at bounding box center [1244, 36] width 11 height 20
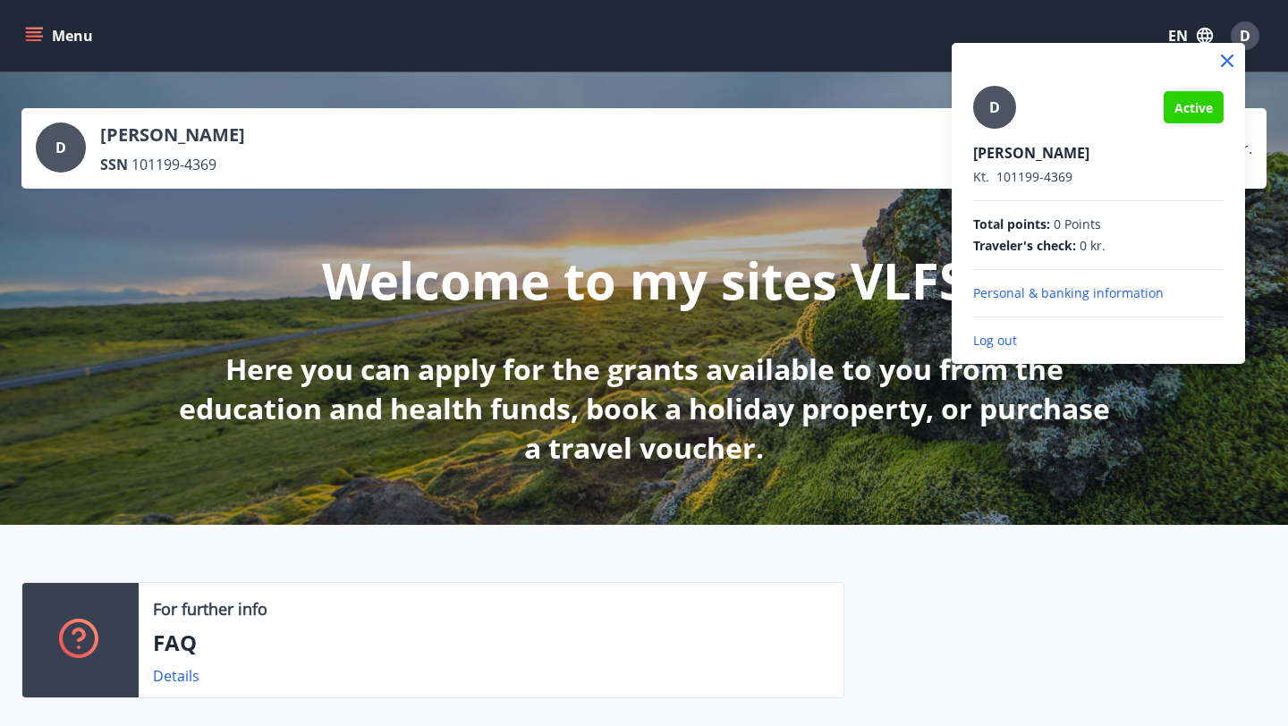
click at [1069, 298] on p "Personal & banking information" at bounding box center [1098, 293] width 250 height 18
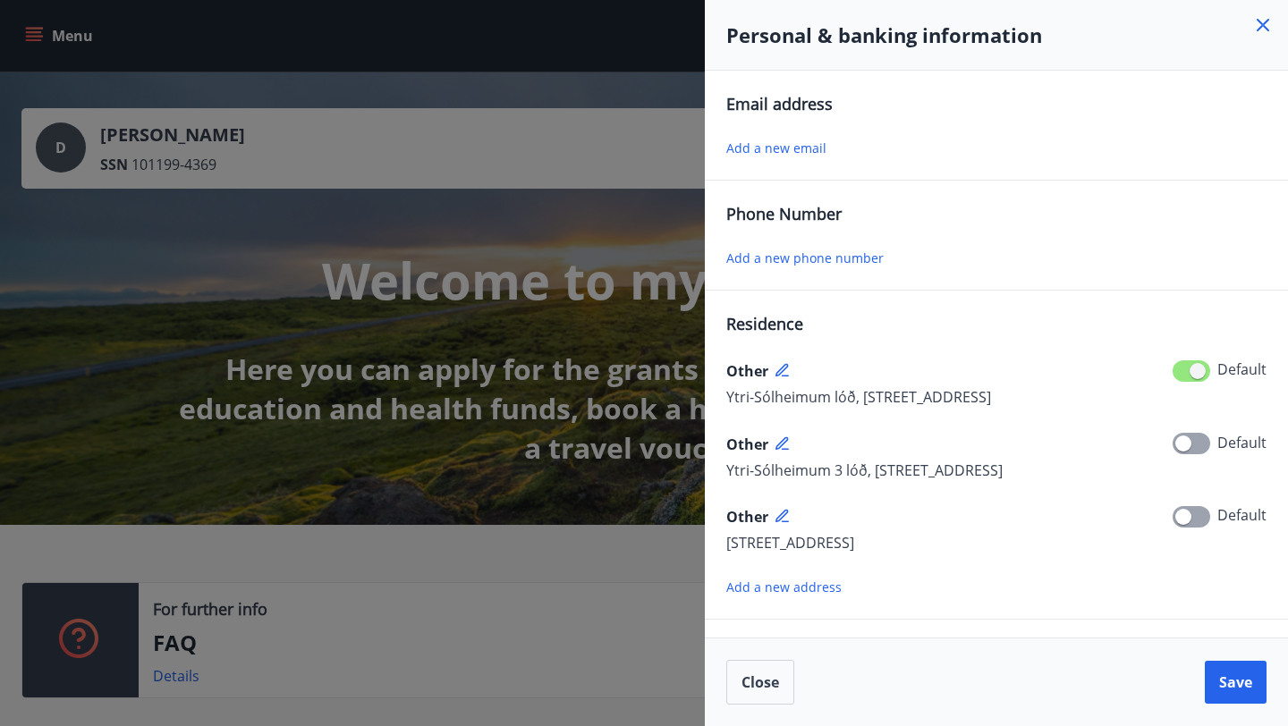
click at [1265, 30] on icon at bounding box center [1262, 24] width 21 height 21
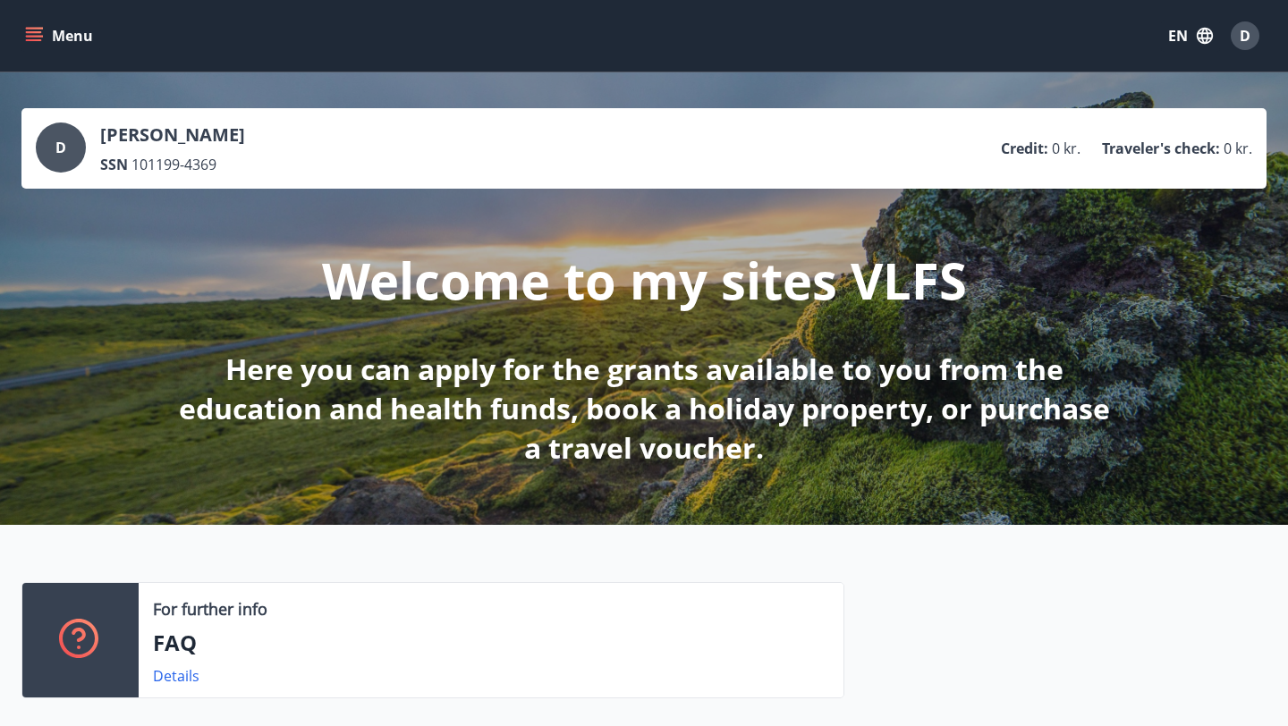
click at [1213, 35] on icon "button" at bounding box center [1205, 36] width 20 height 20
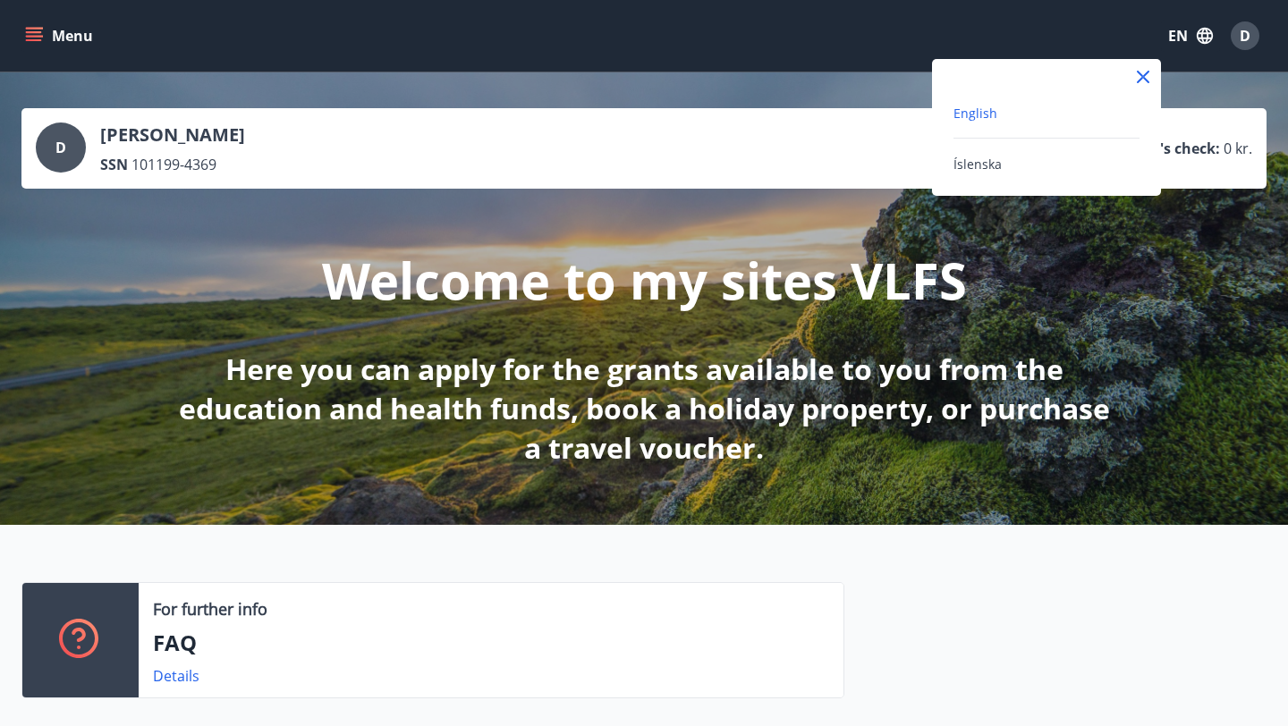
click at [843, 71] on div at bounding box center [644, 363] width 1288 height 726
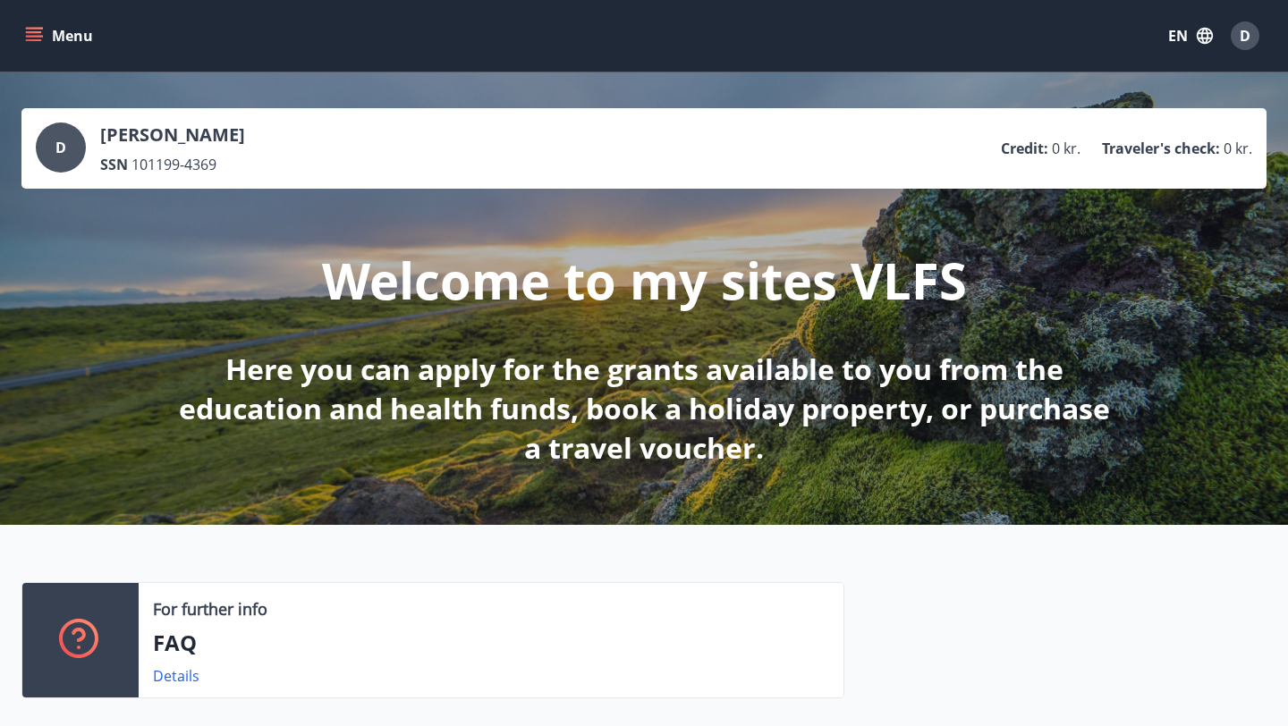
click at [36, 34] on icon "menu" at bounding box center [34, 36] width 18 height 18
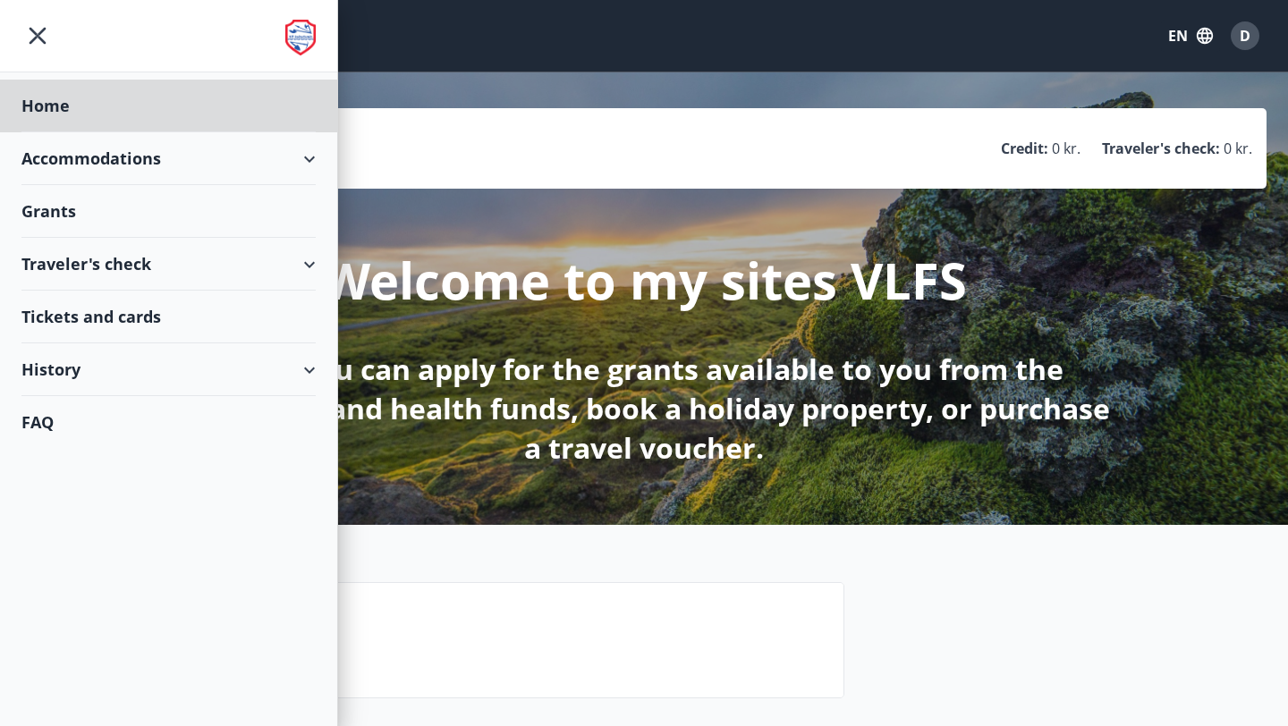
click at [63, 206] on div "Grants" at bounding box center [168, 211] width 294 height 53
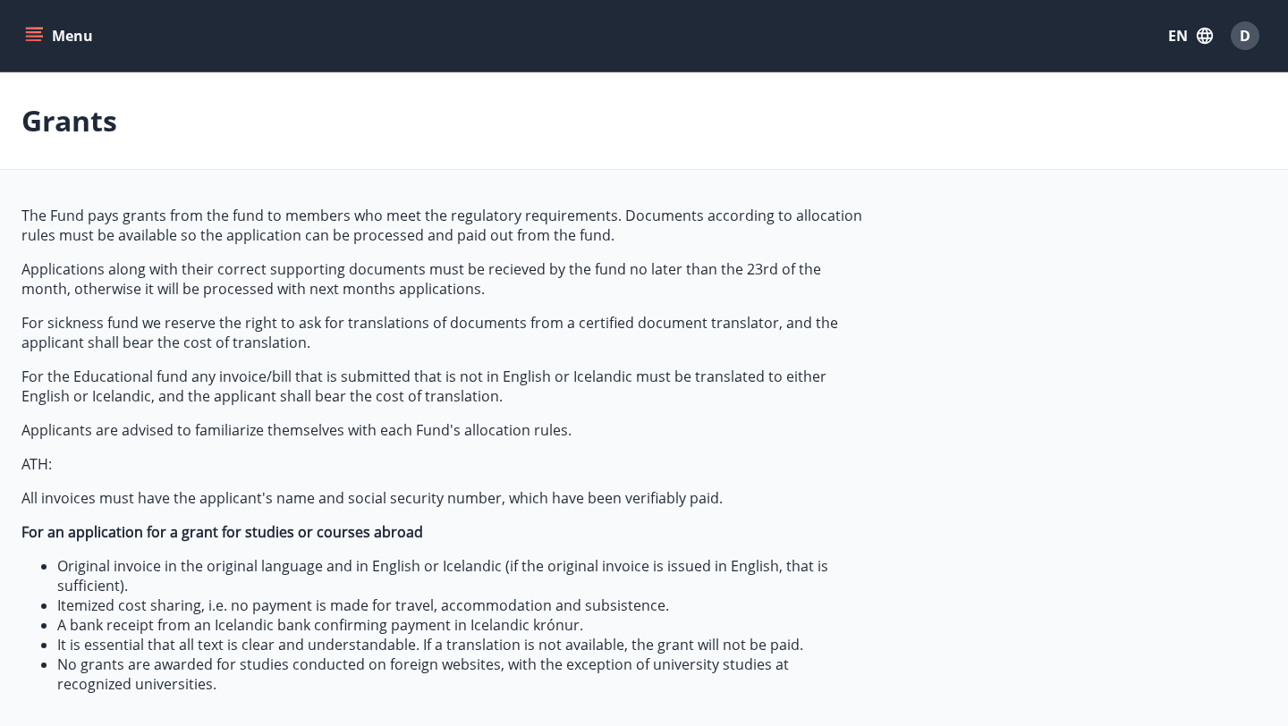
type input "***"
click at [31, 17] on div "Menu EN D" at bounding box center [643, 35] width 1245 height 43
click at [31, 28] on icon "menu" at bounding box center [36, 29] width 20 height 2
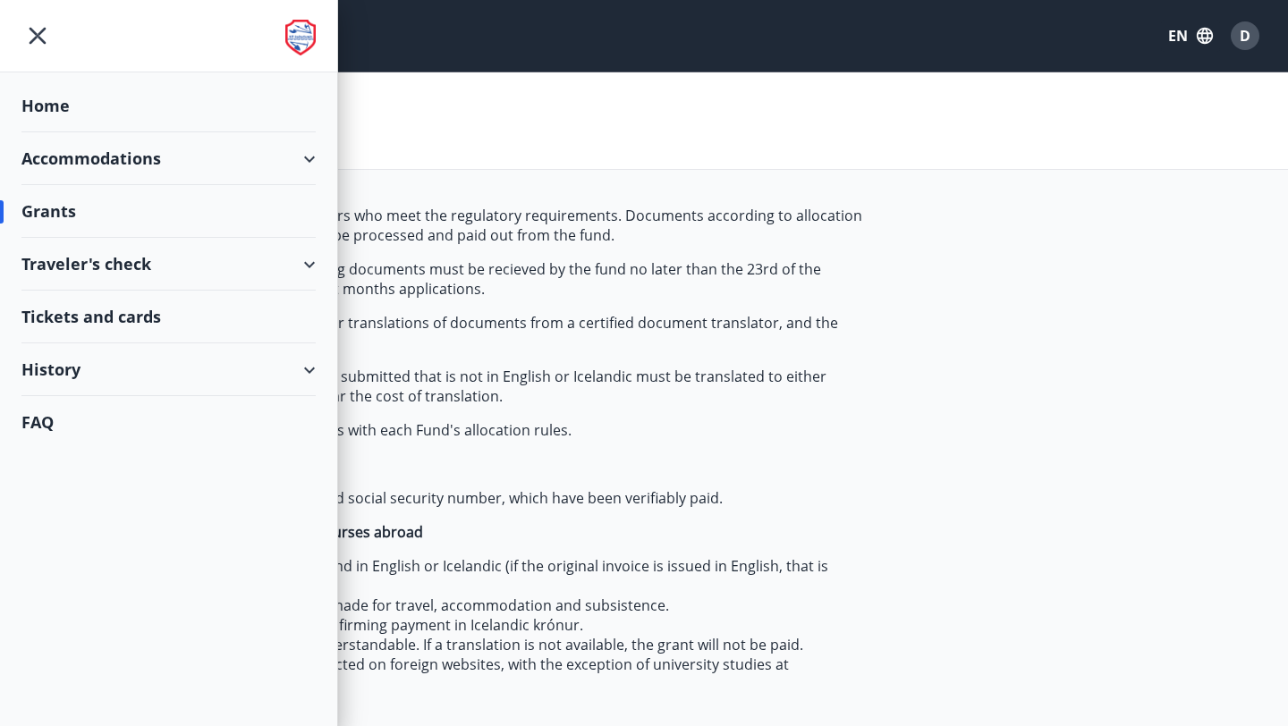
click at [49, 414] on div "FAQ" at bounding box center [168, 422] width 294 height 52
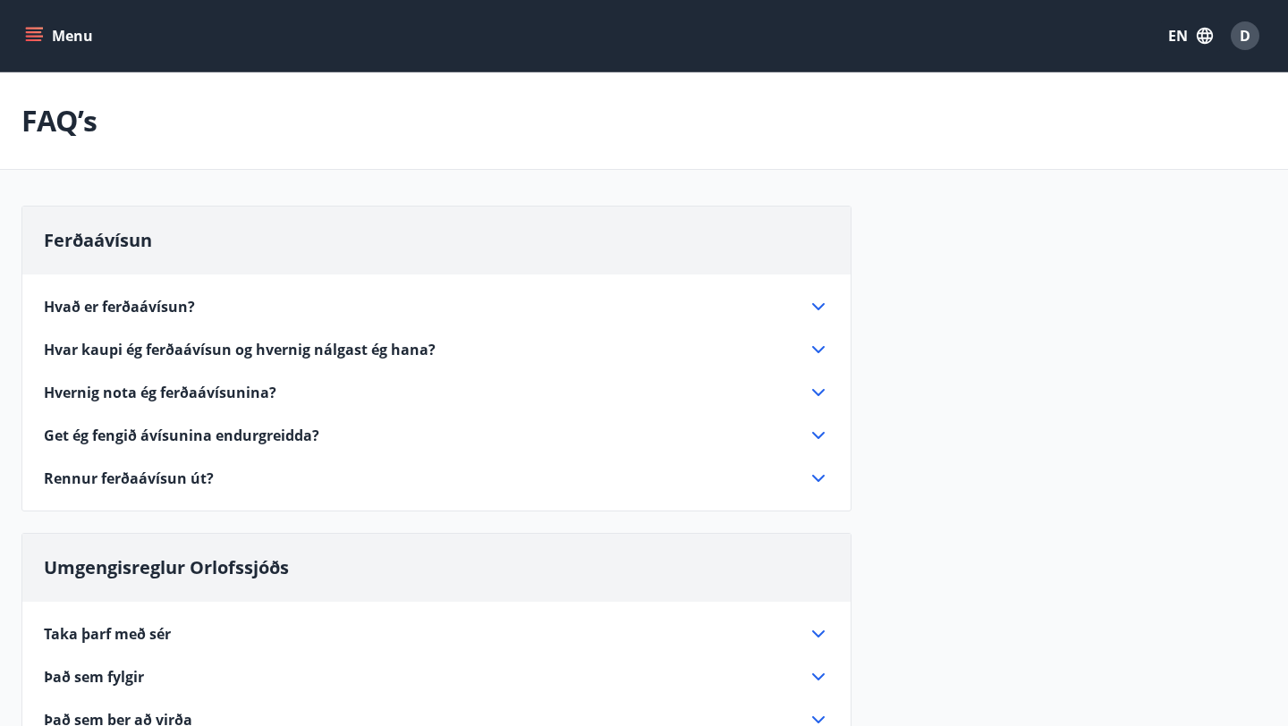
click at [1180, 44] on button "EN" at bounding box center [1190, 36] width 59 height 32
click at [1180, 43] on div at bounding box center [644, 363] width 1288 height 726
click at [1180, 43] on button "EN" at bounding box center [1190, 36] width 59 height 32
click at [1066, 160] on div "Íslenska" at bounding box center [1046, 163] width 186 height 21
click at [1176, 52] on div "ÍS D" at bounding box center [1215, 35] width 104 height 43
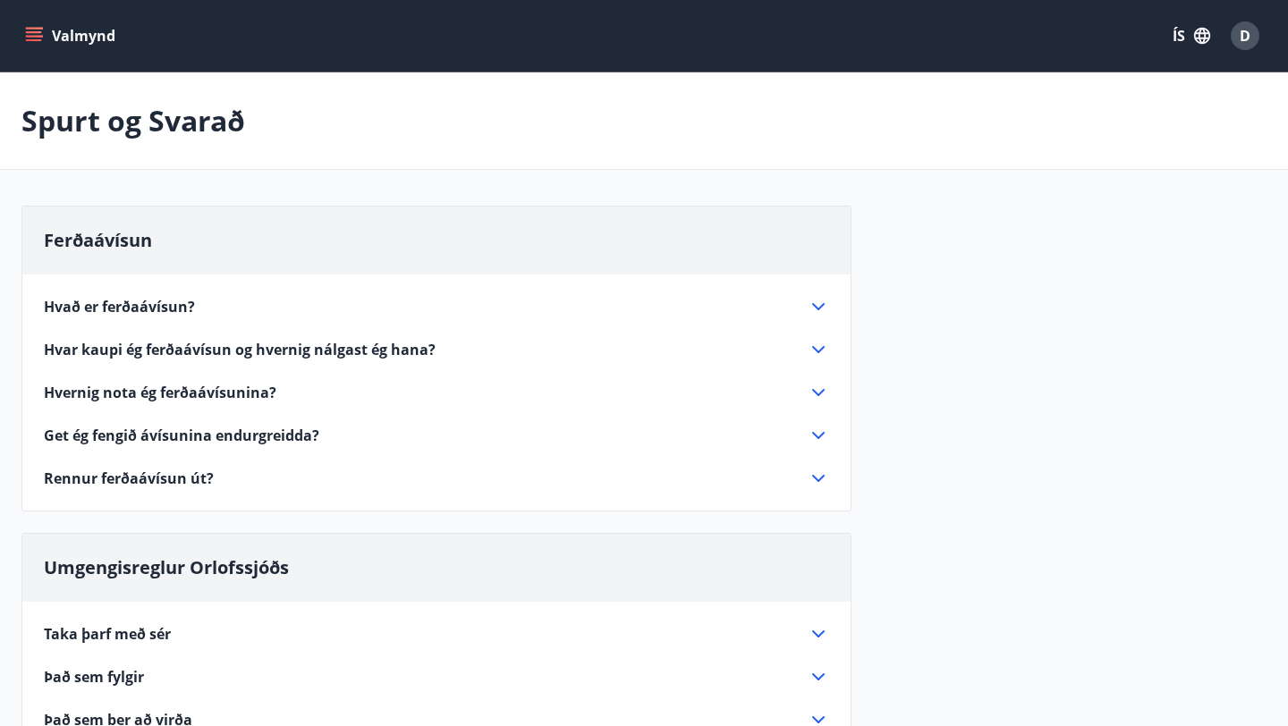
click at [1187, 36] on button "ÍS" at bounding box center [1191, 36] width 57 height 32
click at [1032, 121] on div "English" at bounding box center [1048, 112] width 186 height 21
click at [41, 31] on icon "menu" at bounding box center [34, 36] width 18 height 18
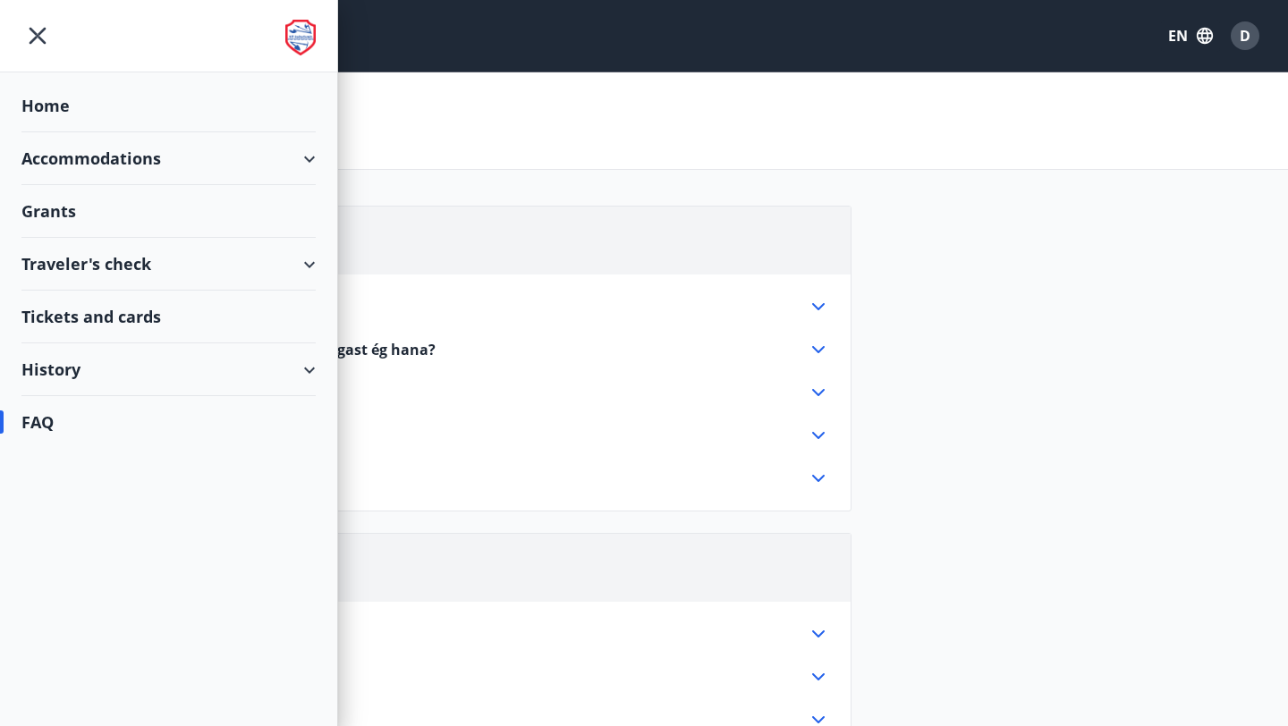
click at [70, 372] on div "History" at bounding box center [168, 369] width 294 height 53
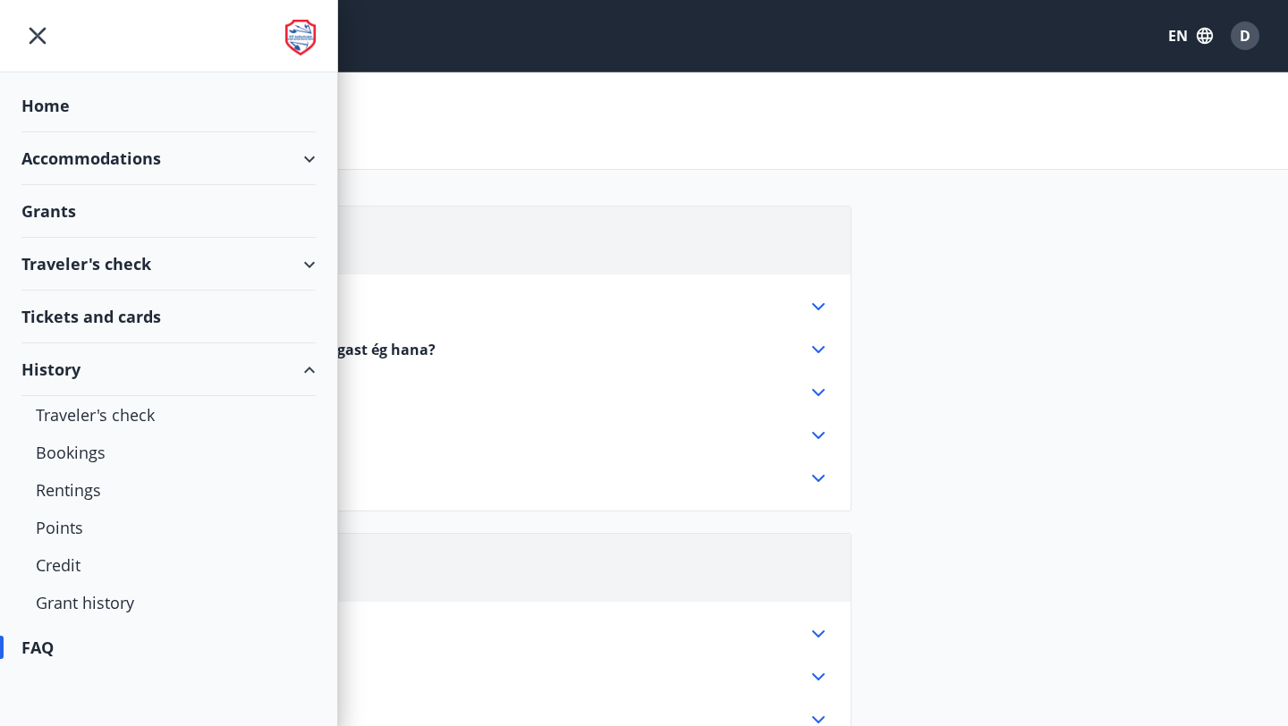
click at [103, 321] on div "Tickets and cards" at bounding box center [168, 317] width 294 height 53
click at [200, 378] on div "History" at bounding box center [168, 369] width 294 height 53
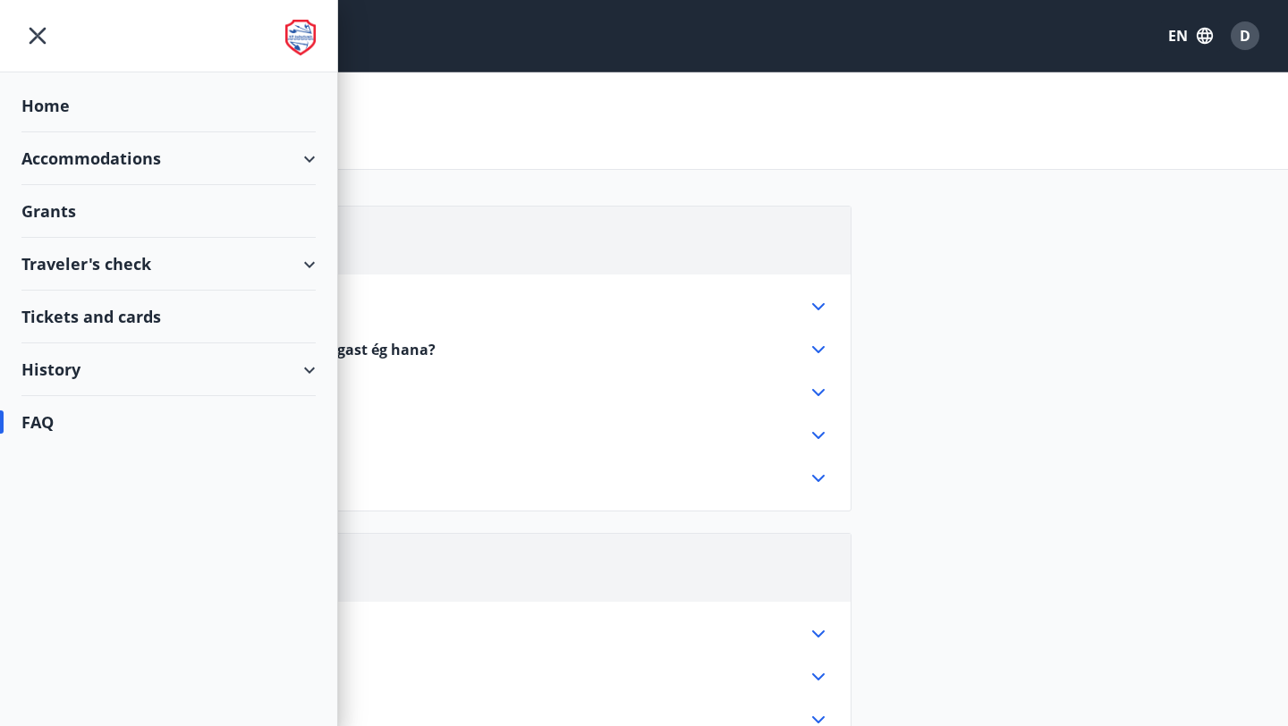
click at [233, 272] on div "Traveler's check" at bounding box center [168, 264] width 294 height 53
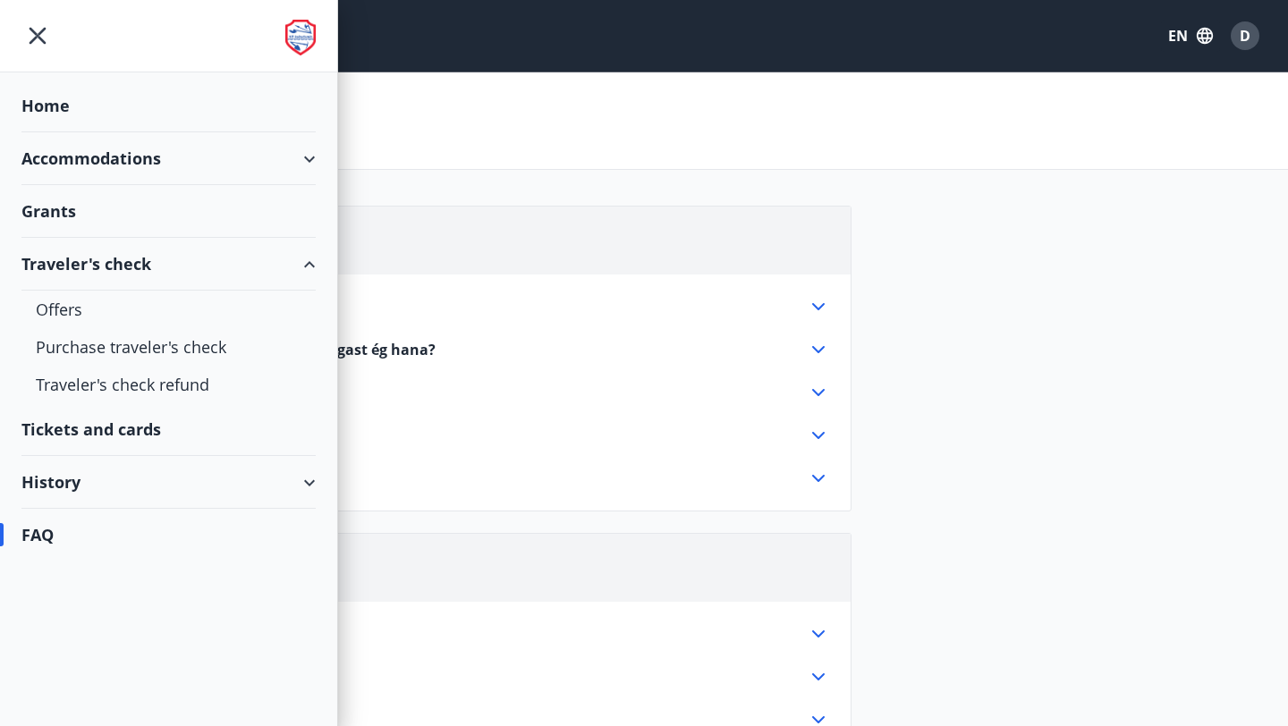
click at [226, 278] on div "Traveler's check" at bounding box center [168, 264] width 294 height 53
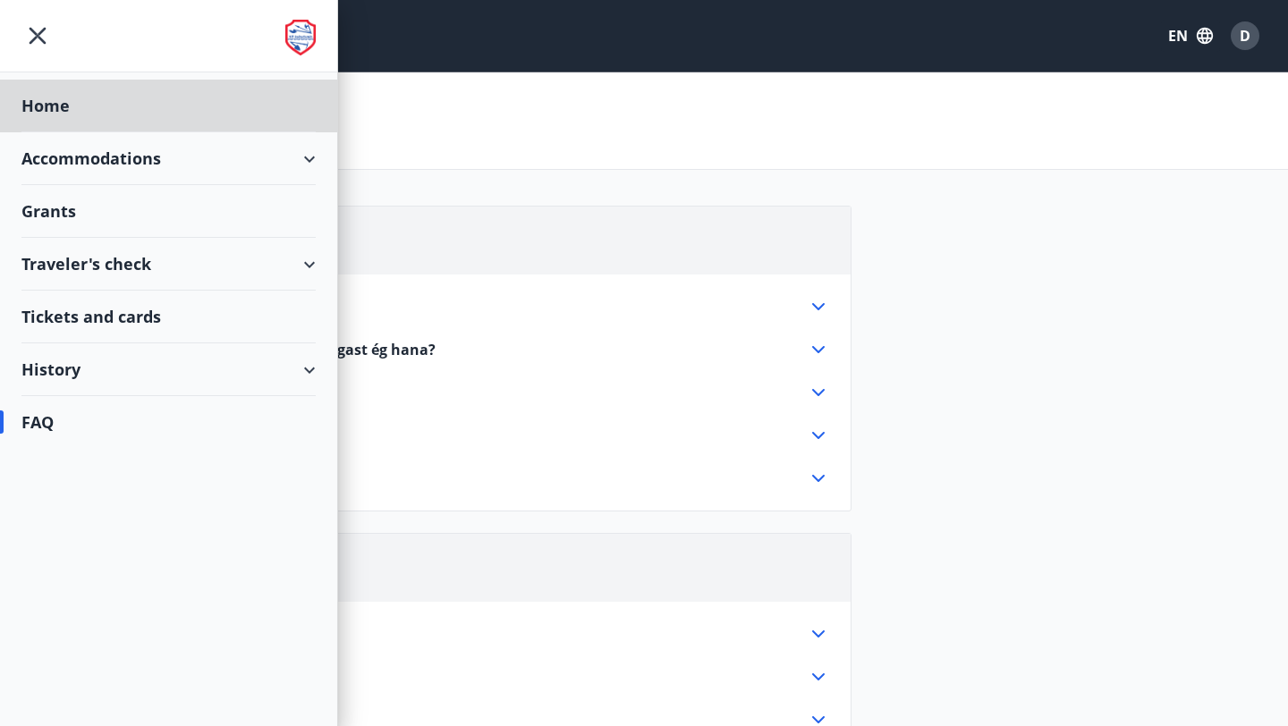
click at [246, 185] on div "Grants" at bounding box center [168, 211] width 294 height 53
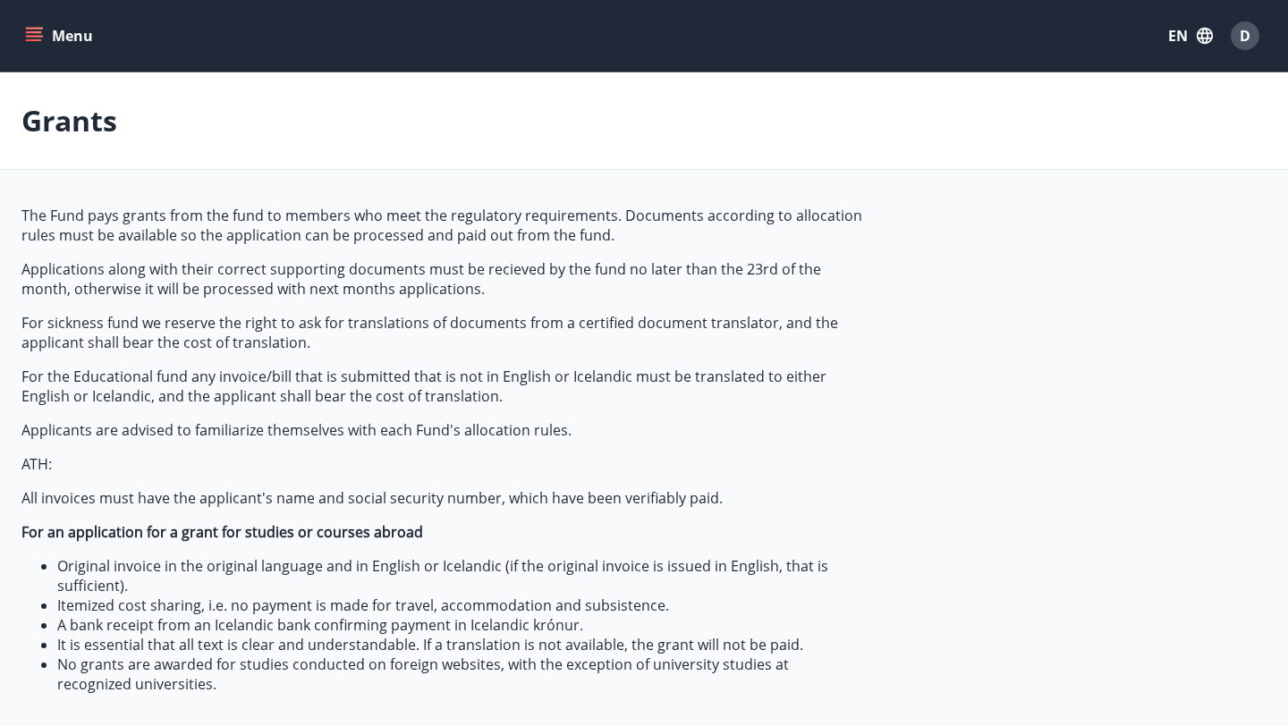
type input "***"
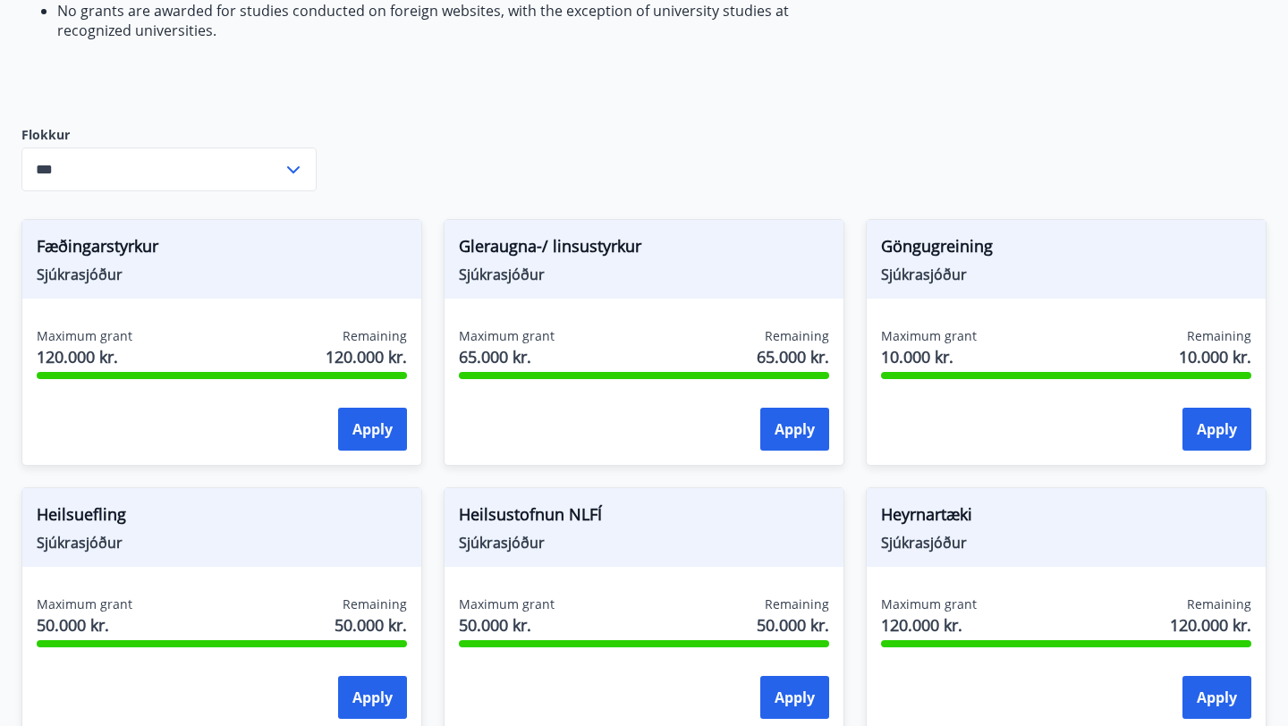
scroll to position [656, 0]
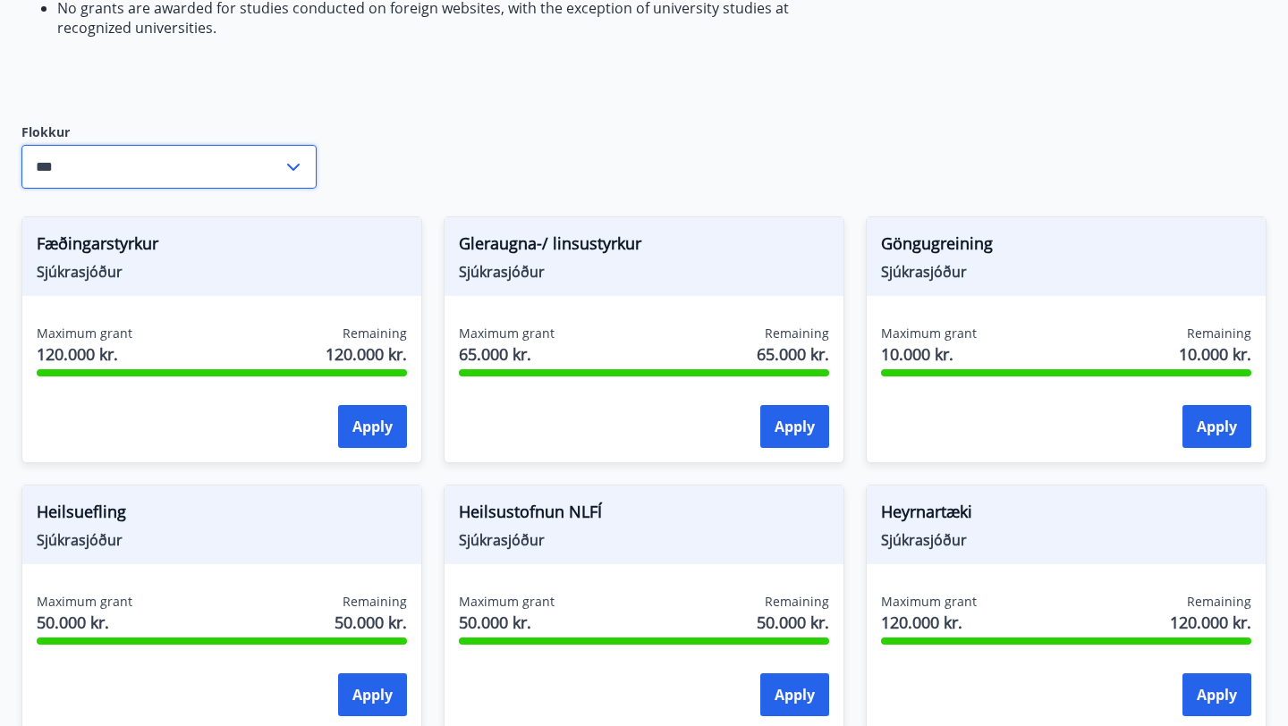
click at [245, 181] on input "***" at bounding box center [151, 167] width 261 height 44
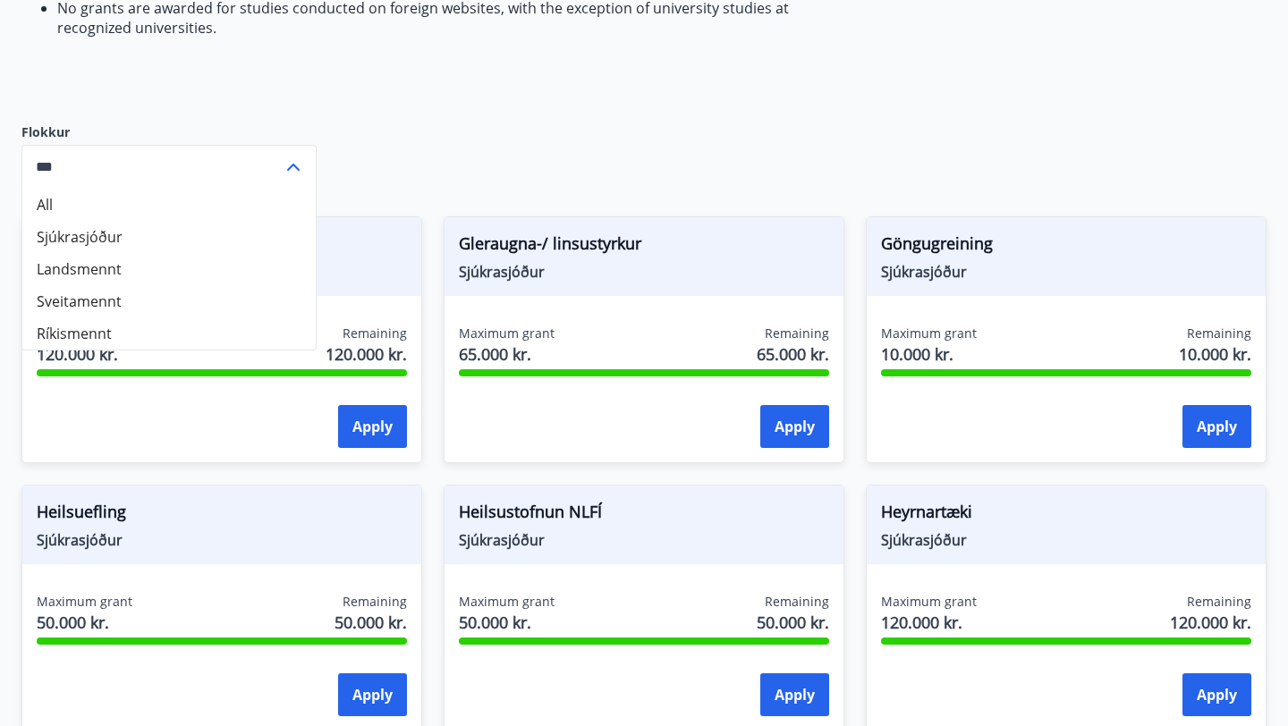
click at [429, 166] on div "The Fund pays grants from the fund to members who meet the regulatory requireme…" at bounding box center [643, 553] width 1245 height 2009
click at [478, 143] on div "The Fund pays grants from the fund to members who meet the regulatory requireme…" at bounding box center [643, 553] width 1245 height 2009
click at [537, 127] on div "The Fund pays grants from the fund to members who meet the regulatory requireme…" at bounding box center [643, 553] width 1245 height 2009
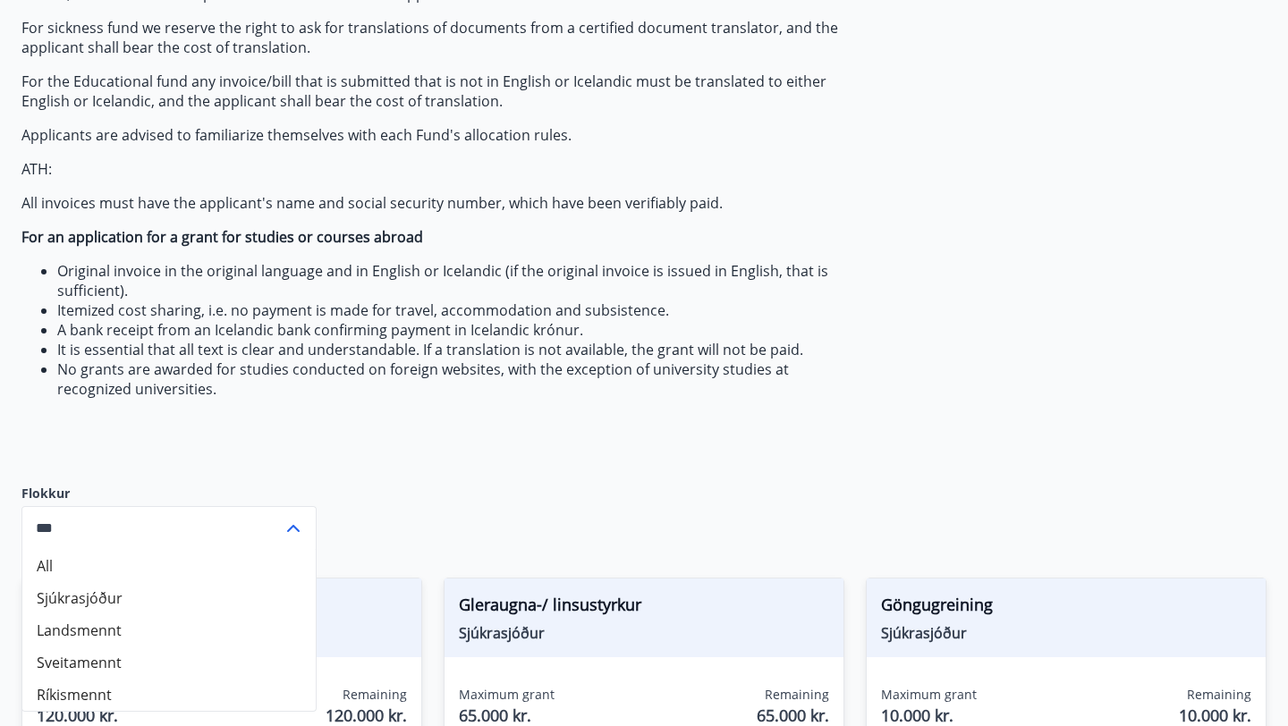
scroll to position [262, 0]
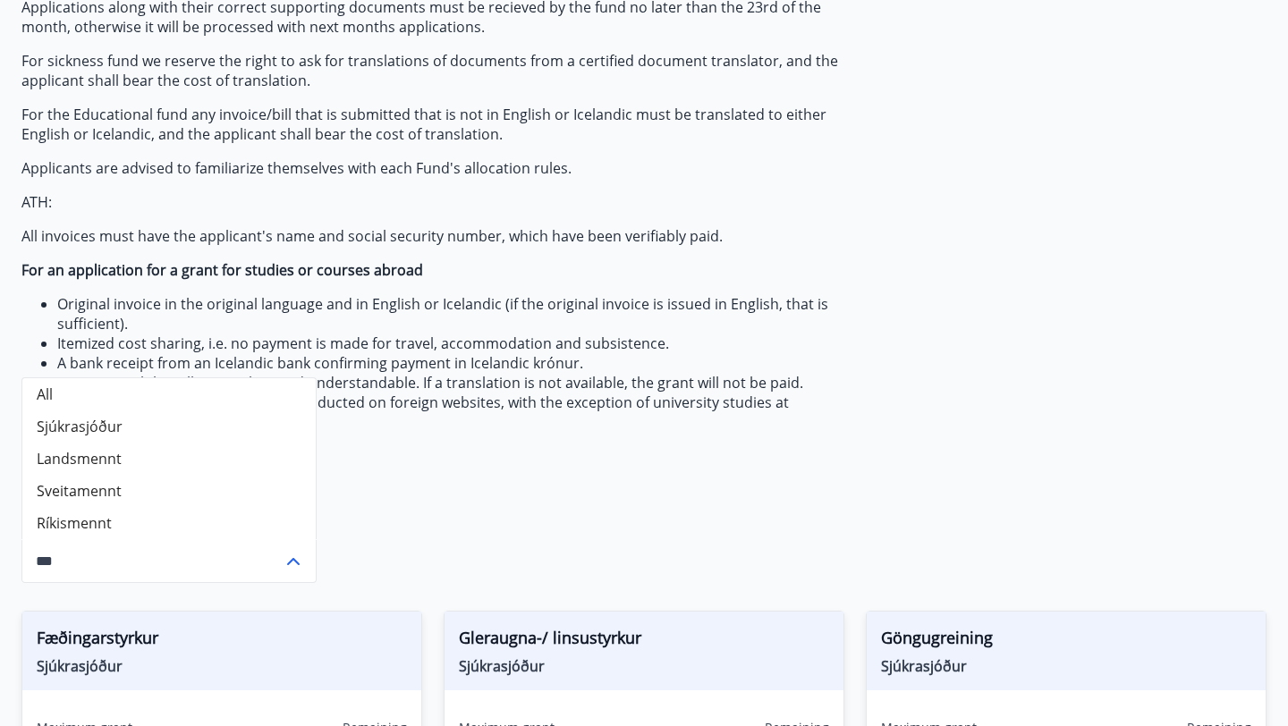
click at [289, 568] on icon at bounding box center [293, 561] width 21 height 21
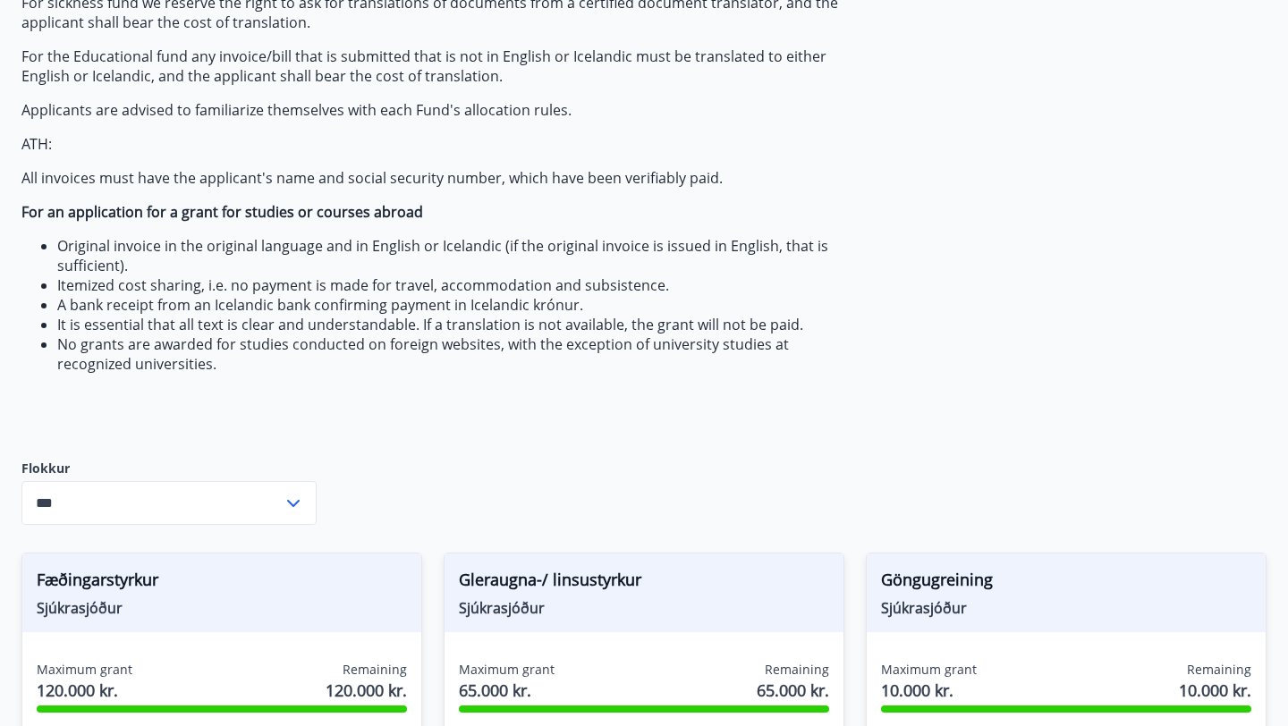
scroll to position [0, 0]
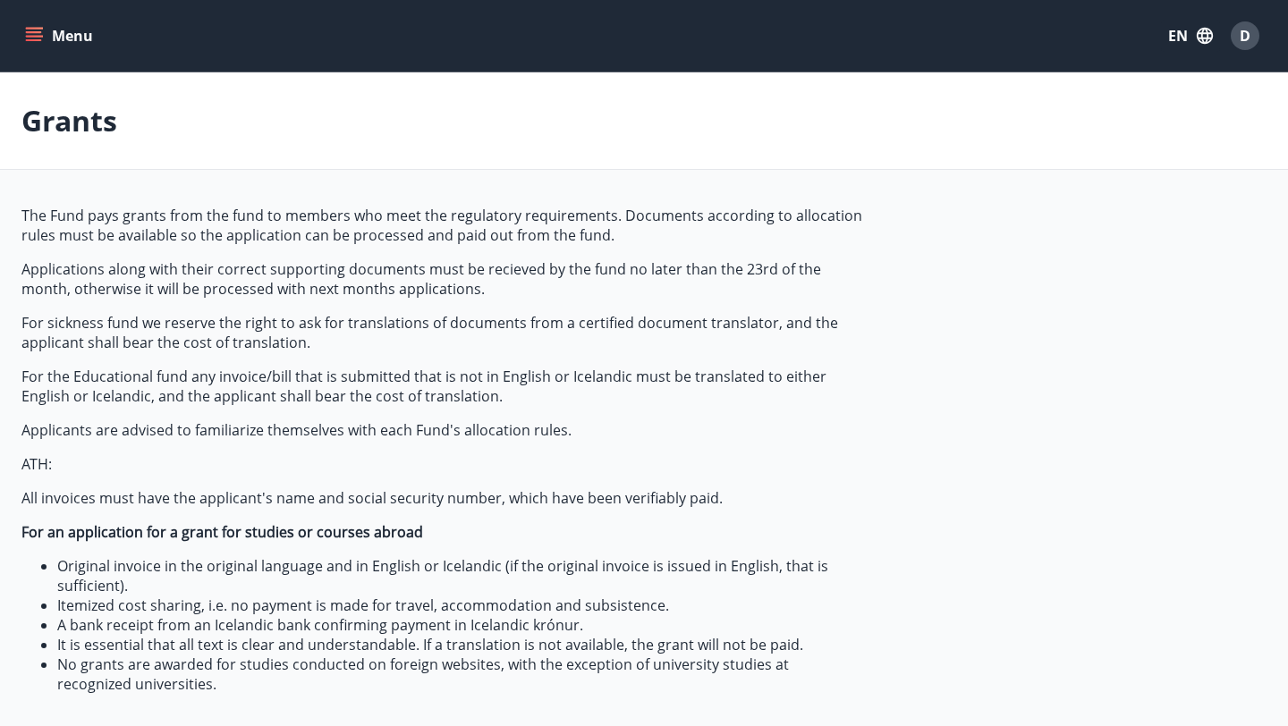
click at [80, 31] on button "Menu" at bounding box center [60, 36] width 79 height 32
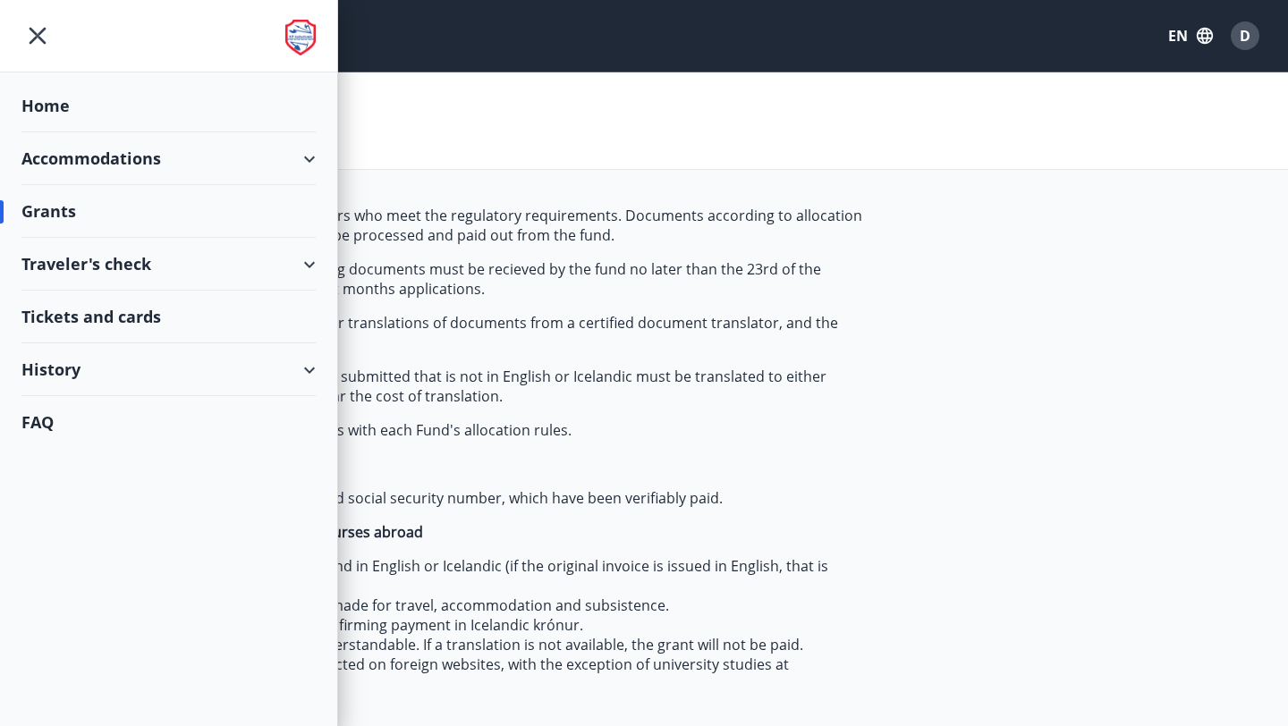
click at [304, 33] on img at bounding box center [300, 38] width 30 height 36
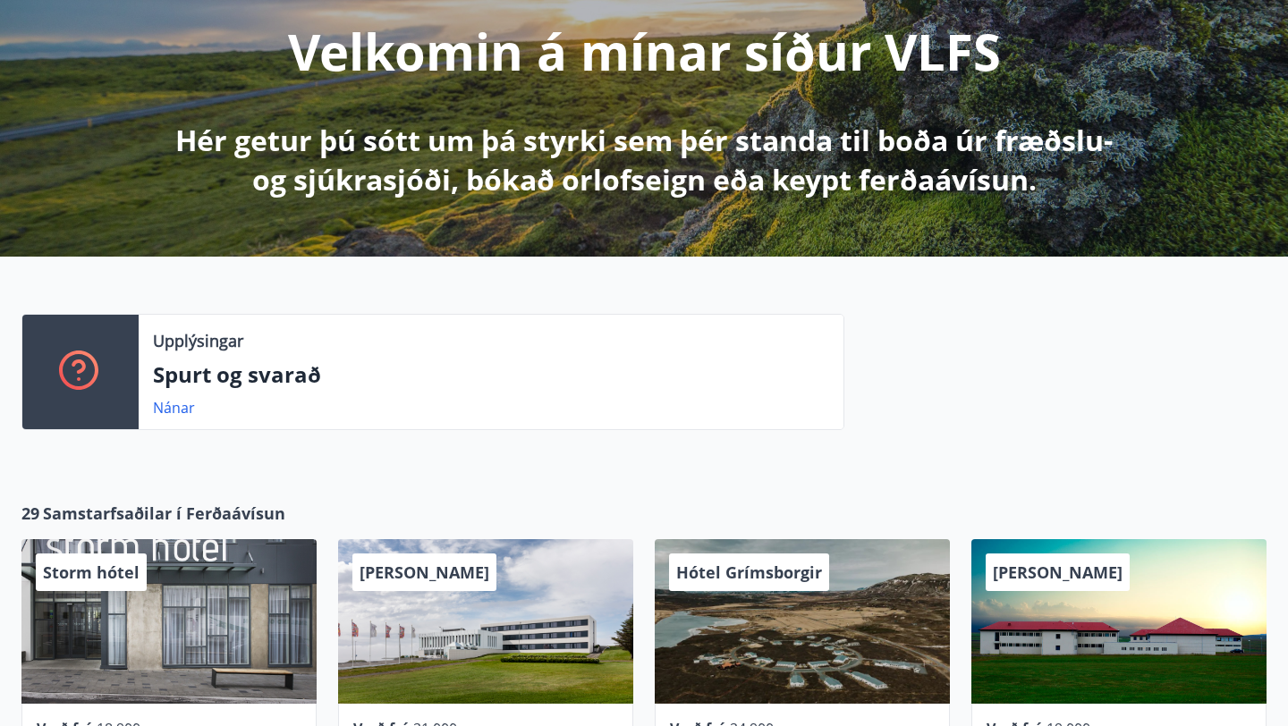
scroll to position [25, 0]
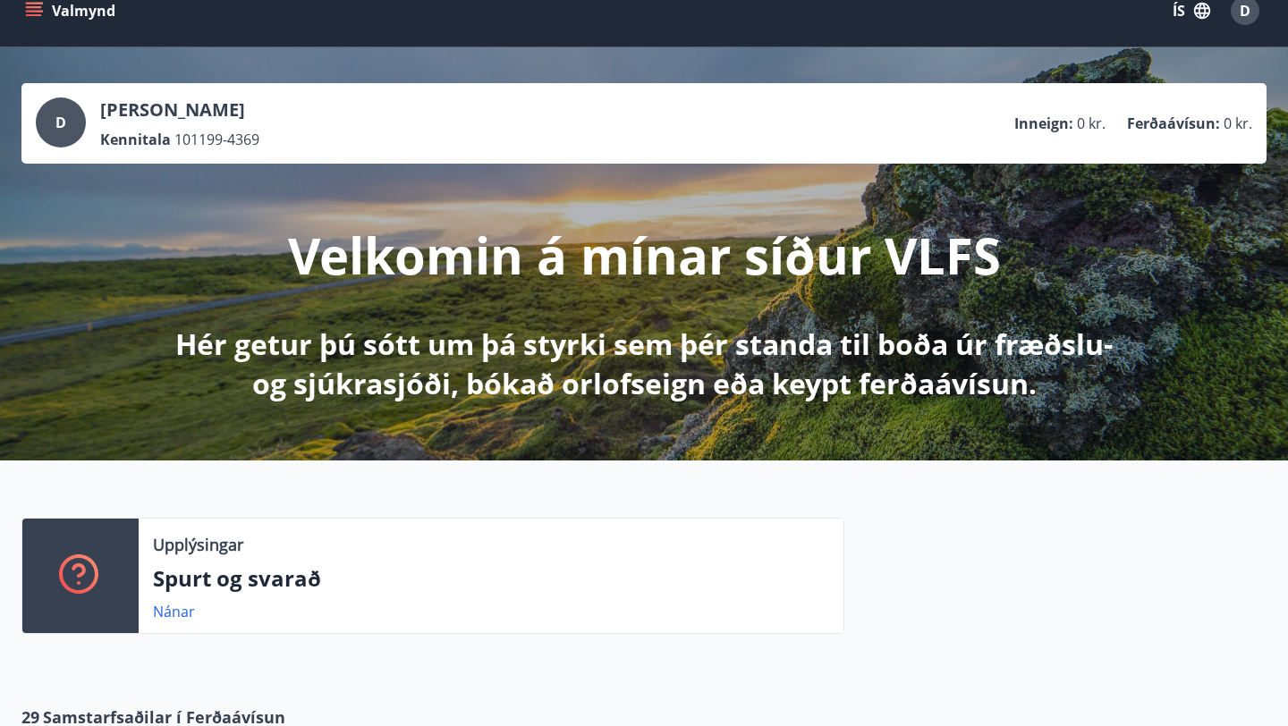
click at [1190, 13] on button "ÍS" at bounding box center [1191, 11] width 57 height 32
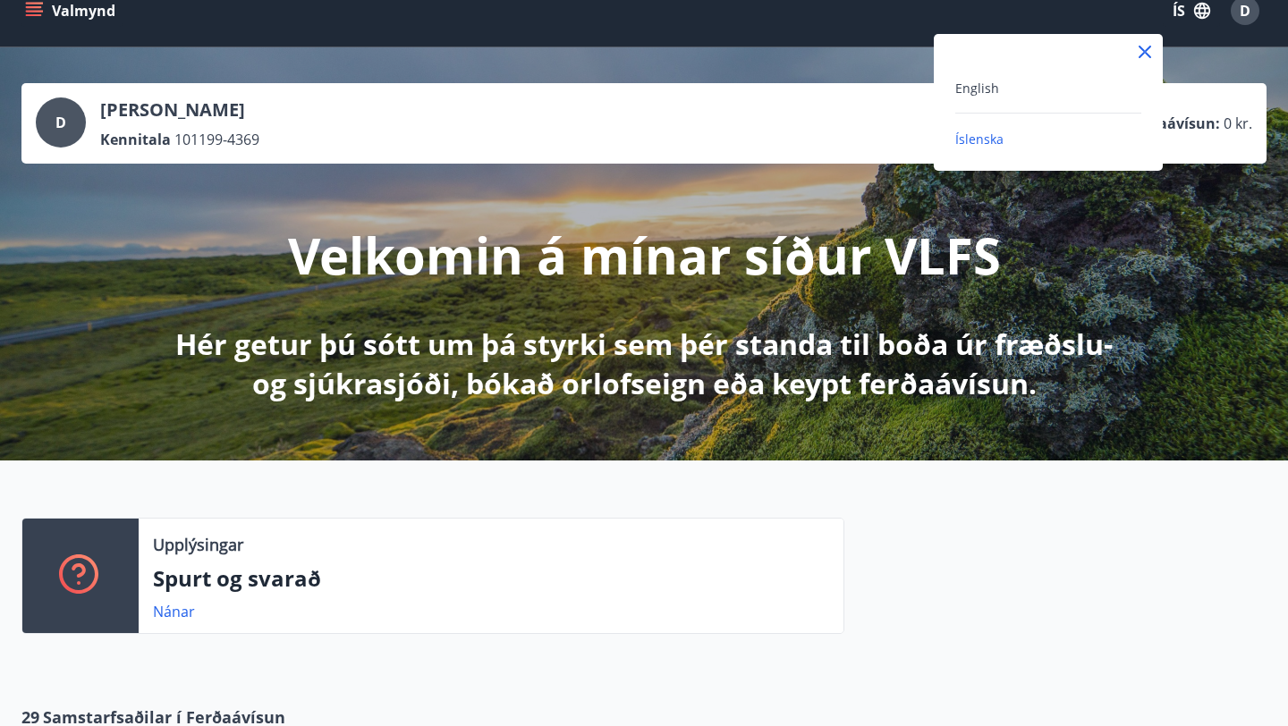
click at [1021, 96] on div "English" at bounding box center [1048, 87] width 186 height 21
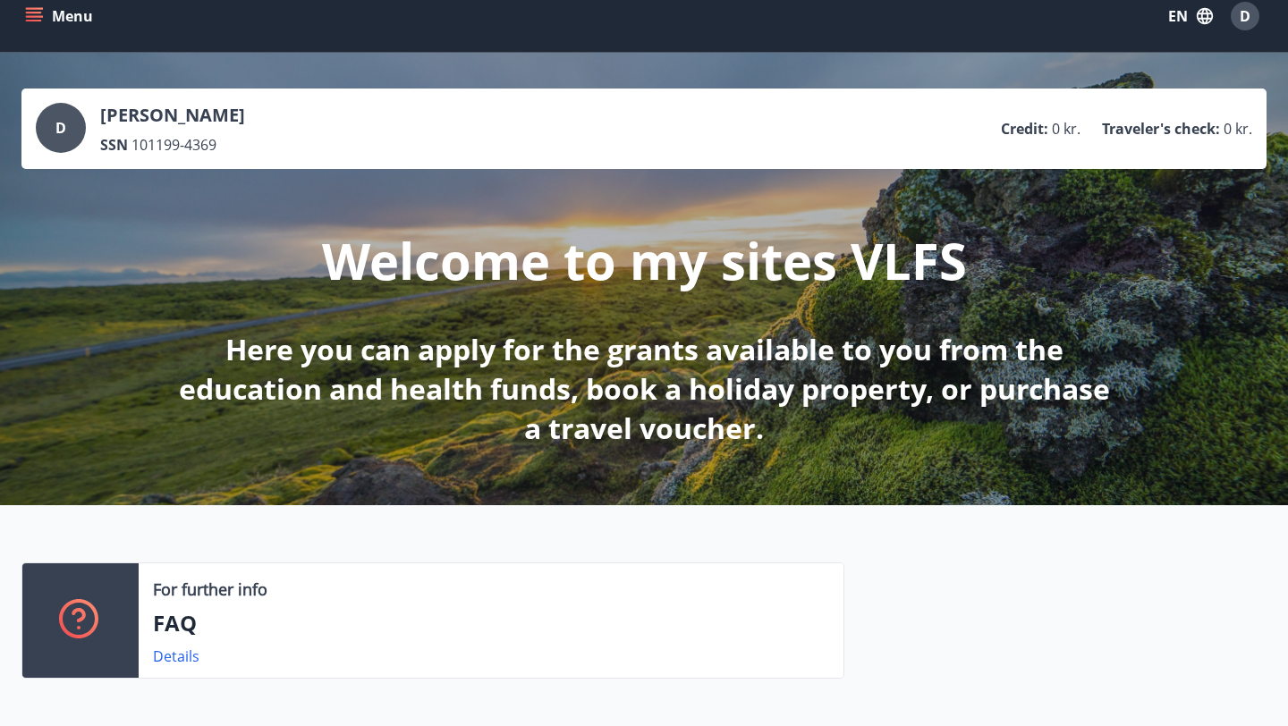
scroll to position [366, 0]
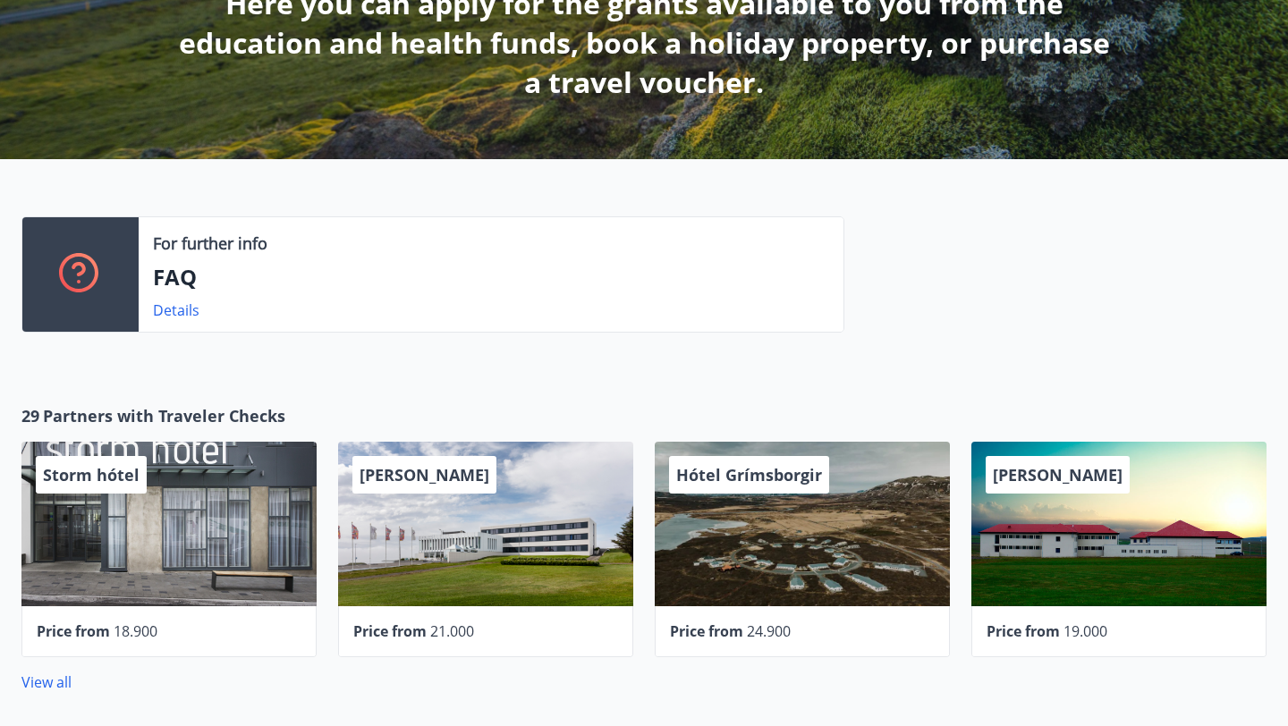
click at [175, 326] on div "For further info FAQ Details" at bounding box center [491, 274] width 705 height 114
click at [177, 316] on link "Details" at bounding box center [176, 310] width 47 height 20
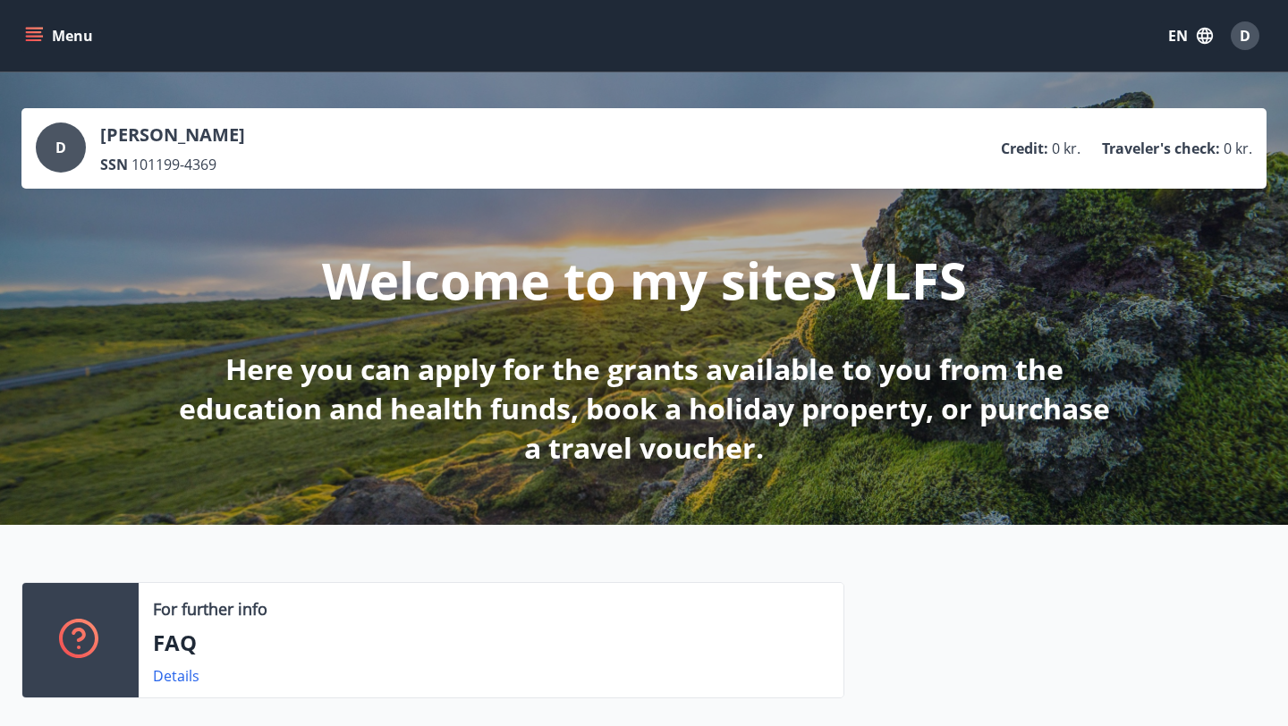
click at [121, 165] on p "SSN" at bounding box center [114, 165] width 28 height 20
click at [53, 147] on div "D" at bounding box center [61, 148] width 50 height 50
click at [69, 146] on div "D" at bounding box center [61, 148] width 50 height 50
click at [59, 39] on button "Menu" at bounding box center [60, 36] width 79 height 32
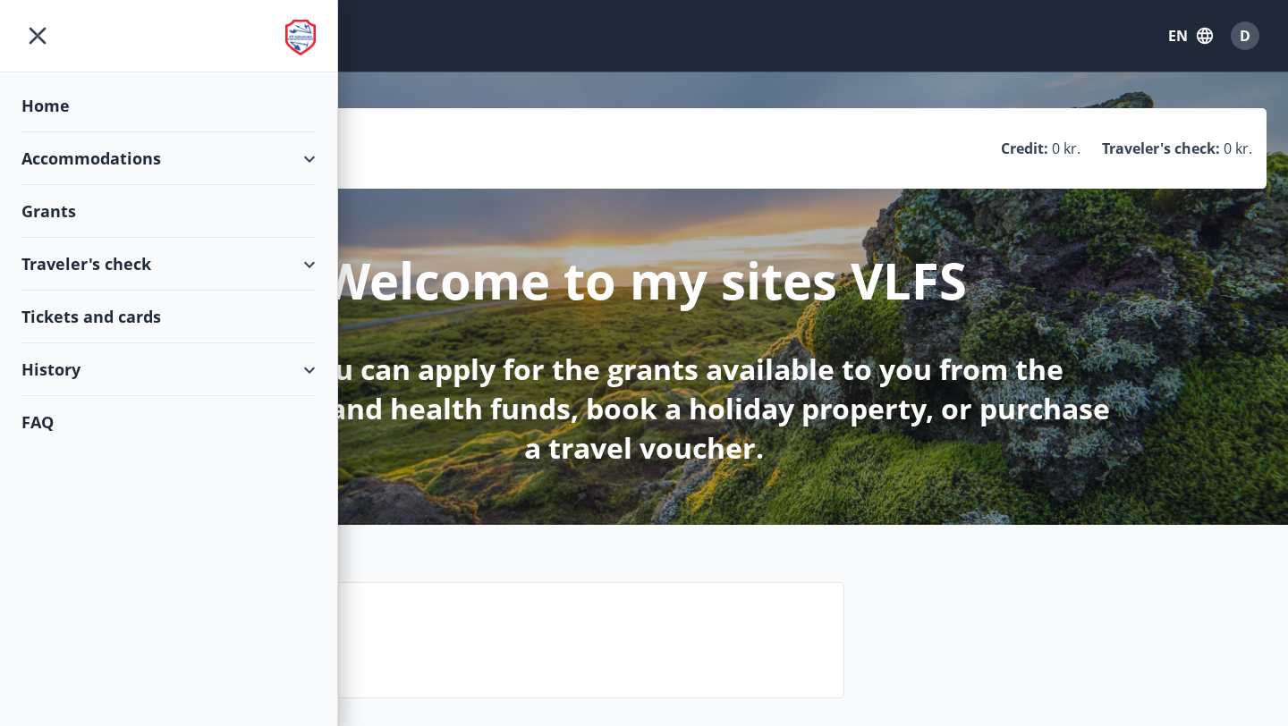
click at [79, 206] on div "Grants" at bounding box center [168, 211] width 294 height 53
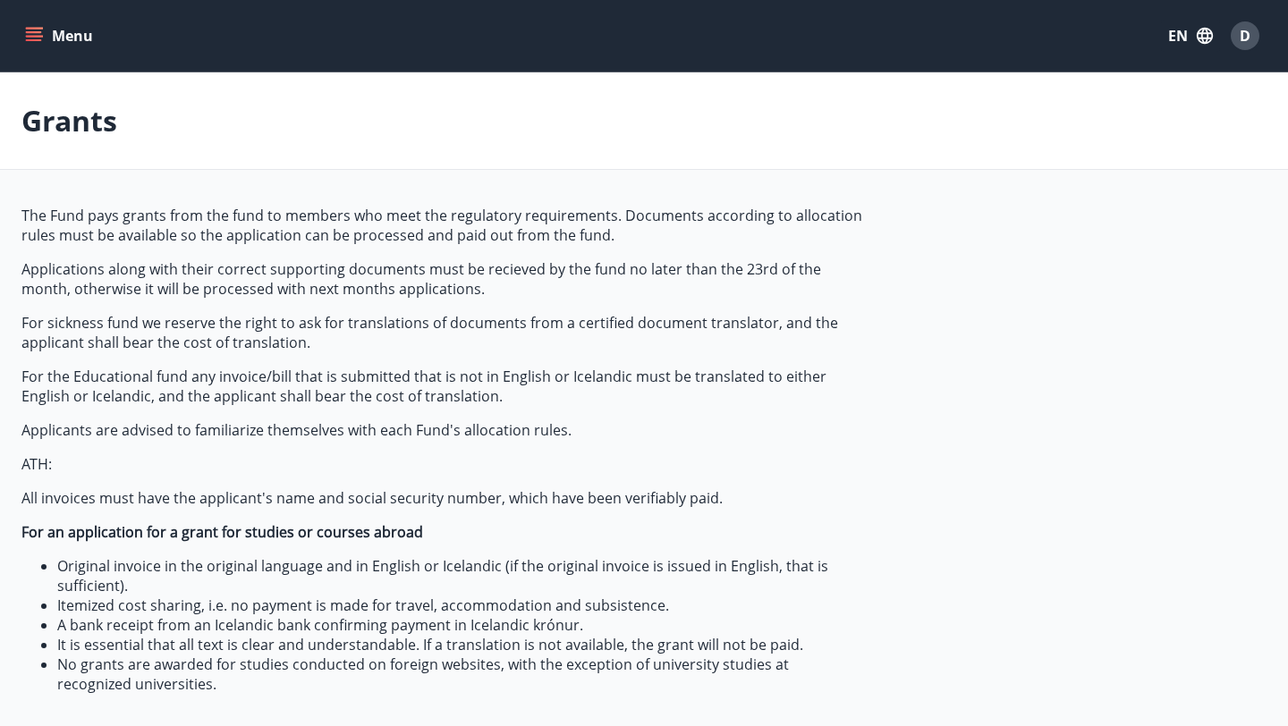
type input "***"
